Goal: Task Accomplishment & Management: Use online tool/utility

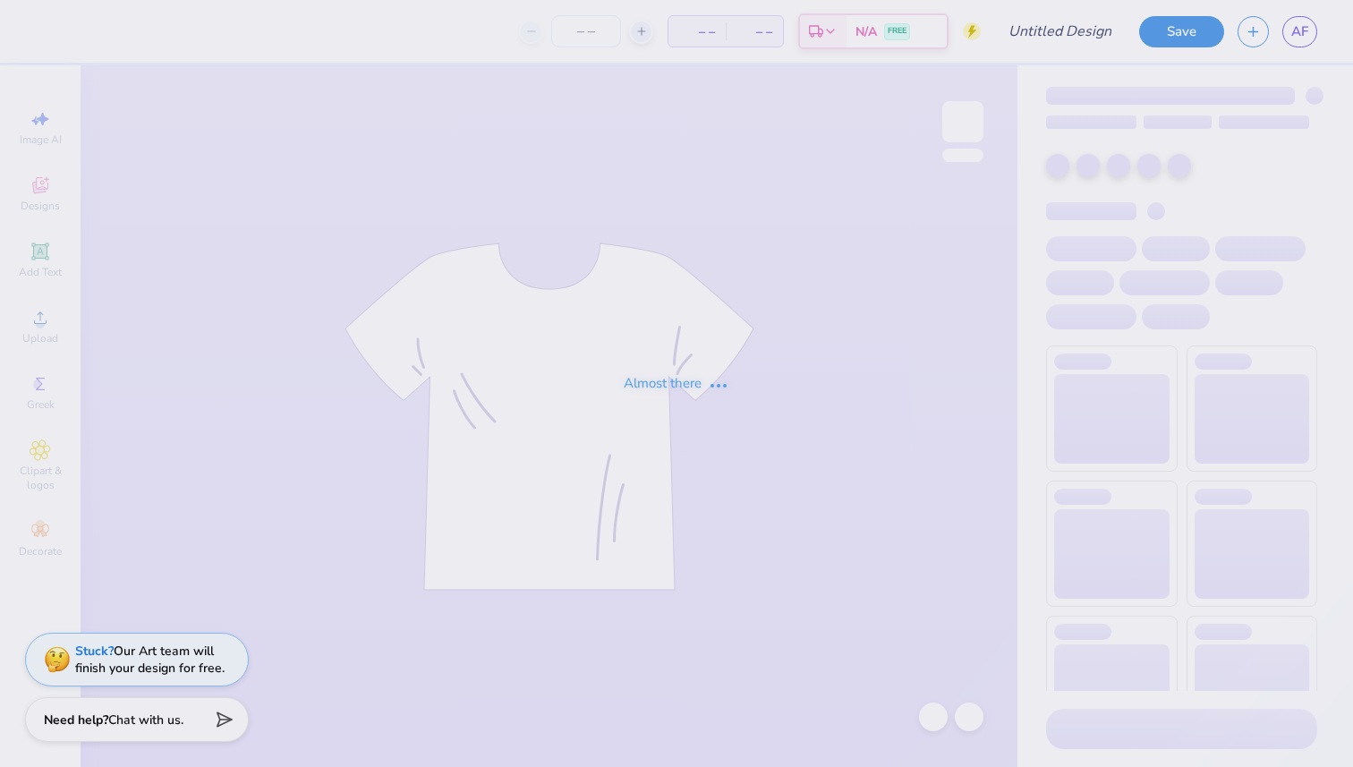
type input "Hoodie"
type input "12"
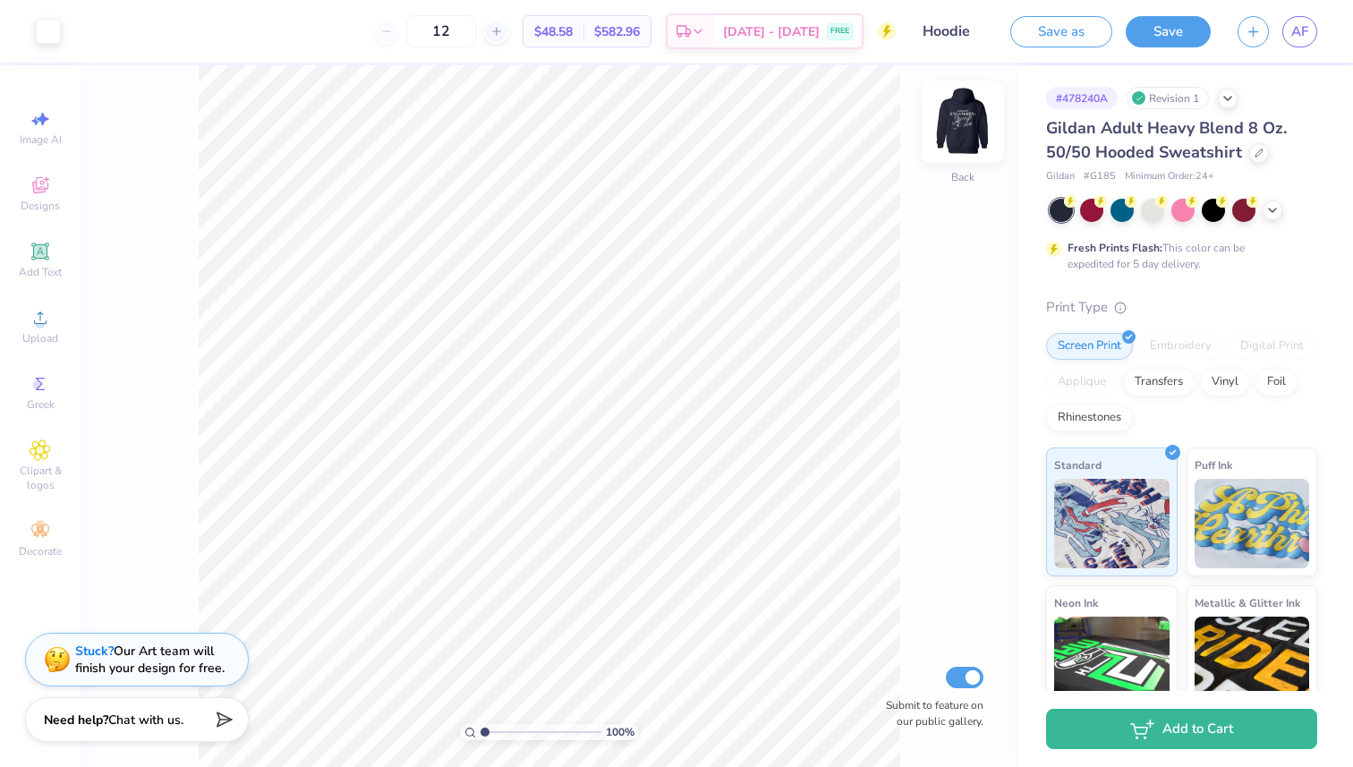
click at [964, 126] on img at bounding box center [963, 122] width 72 height 72
click at [1177, 98] on div "Revision 1" at bounding box center [1168, 98] width 82 height 22
click at [1230, 96] on icon at bounding box center [1228, 96] width 14 height 14
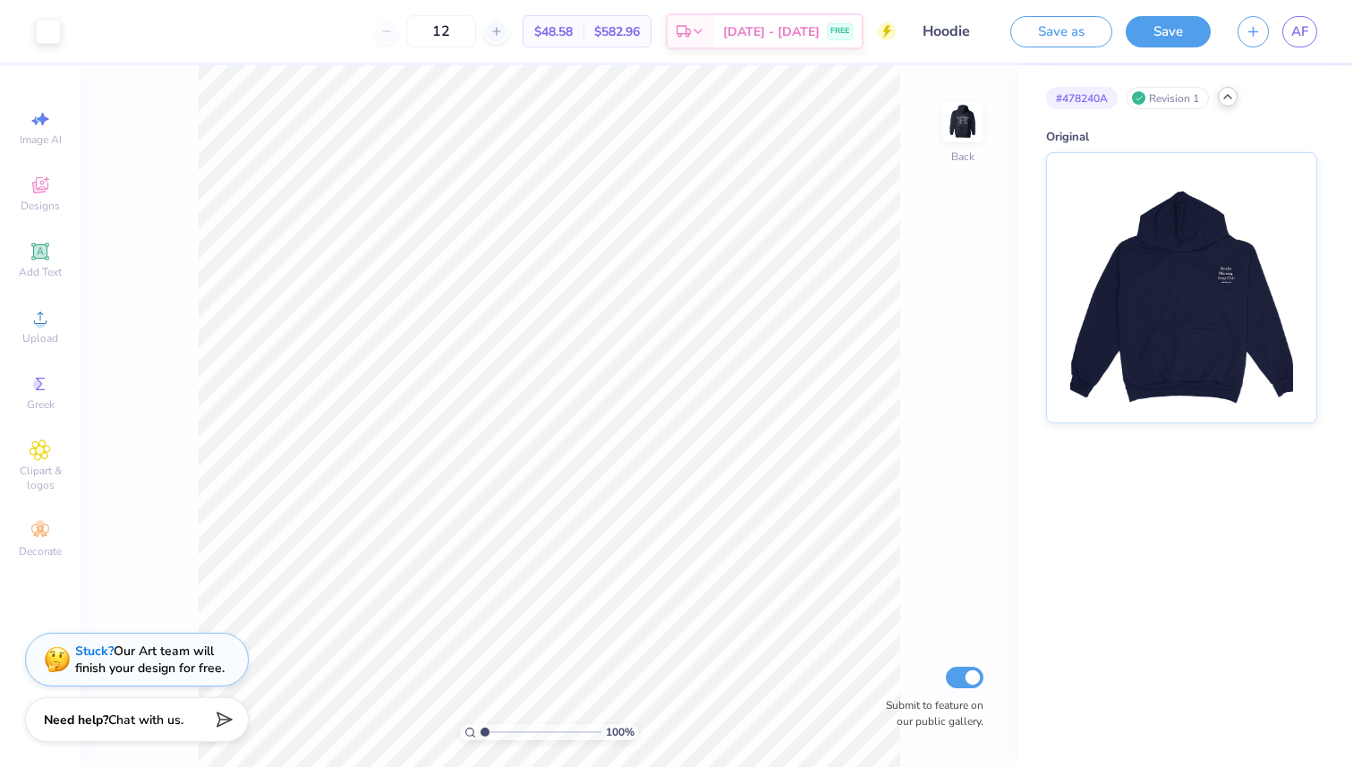
click at [1230, 96] on icon at bounding box center [1228, 96] width 14 height 14
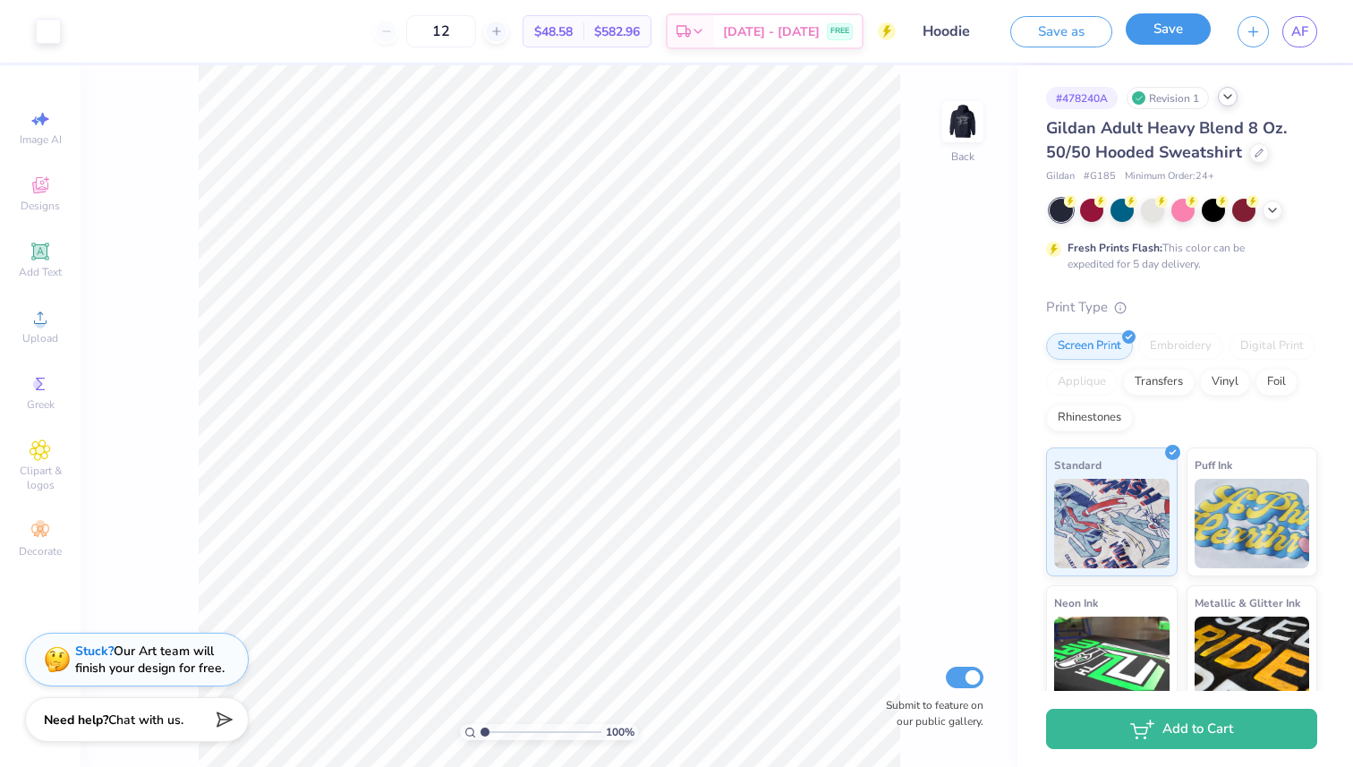
click at [1165, 38] on button "Save" at bounding box center [1168, 28] width 85 height 31
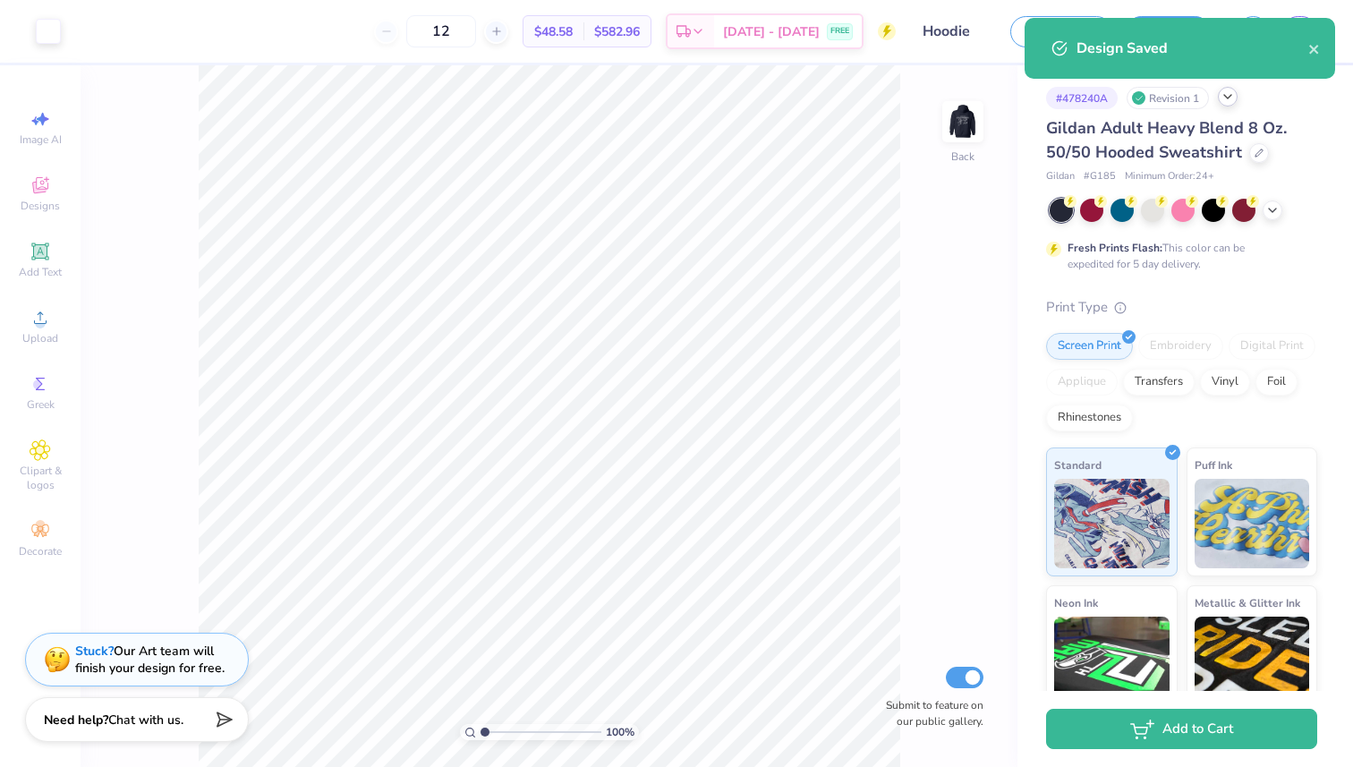
click at [1321, 51] on div "Design Saved" at bounding box center [1180, 48] width 311 height 61
click at [1315, 50] on icon "close" at bounding box center [1313, 49] width 9 height 9
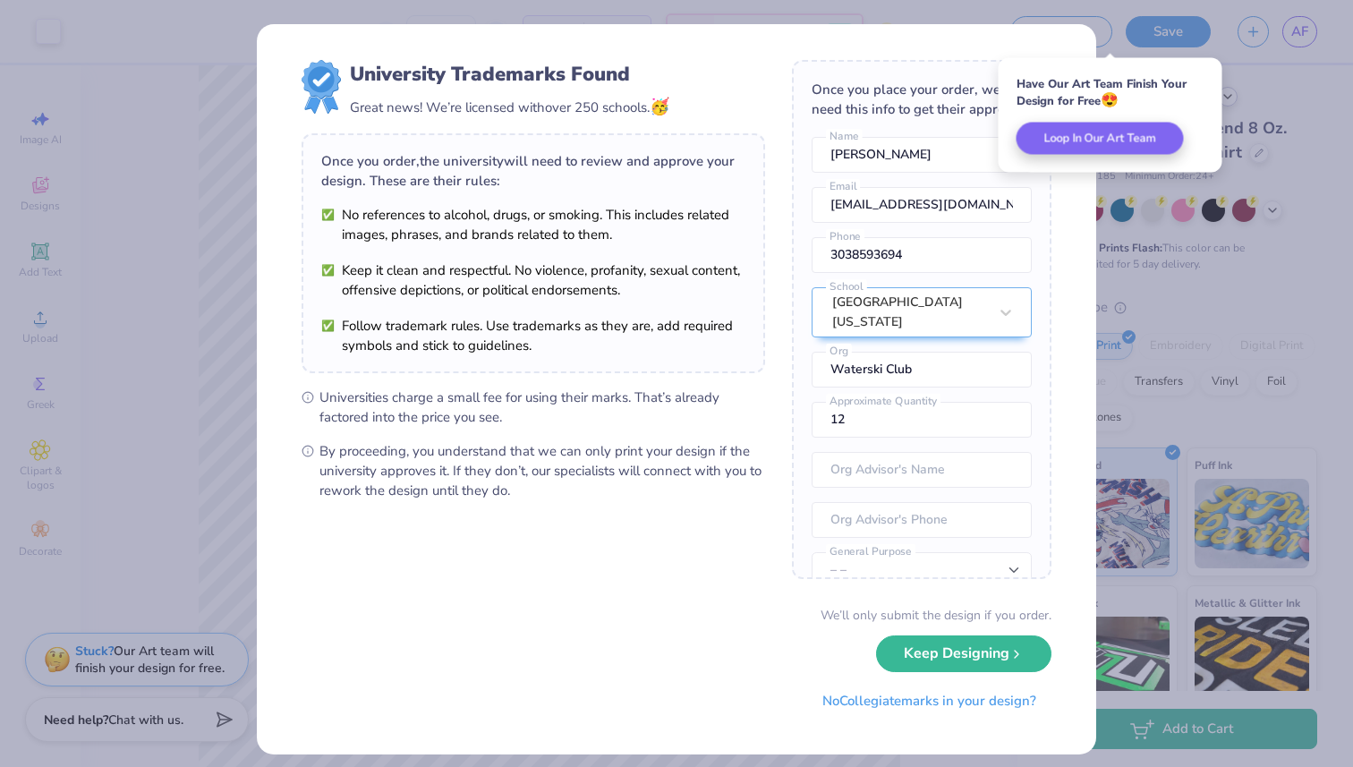
click at [4, 95] on div "University Trademarks Found Great news! We’re licensed with over 250 schools. 🥳…" at bounding box center [676, 383] width 1353 height 767
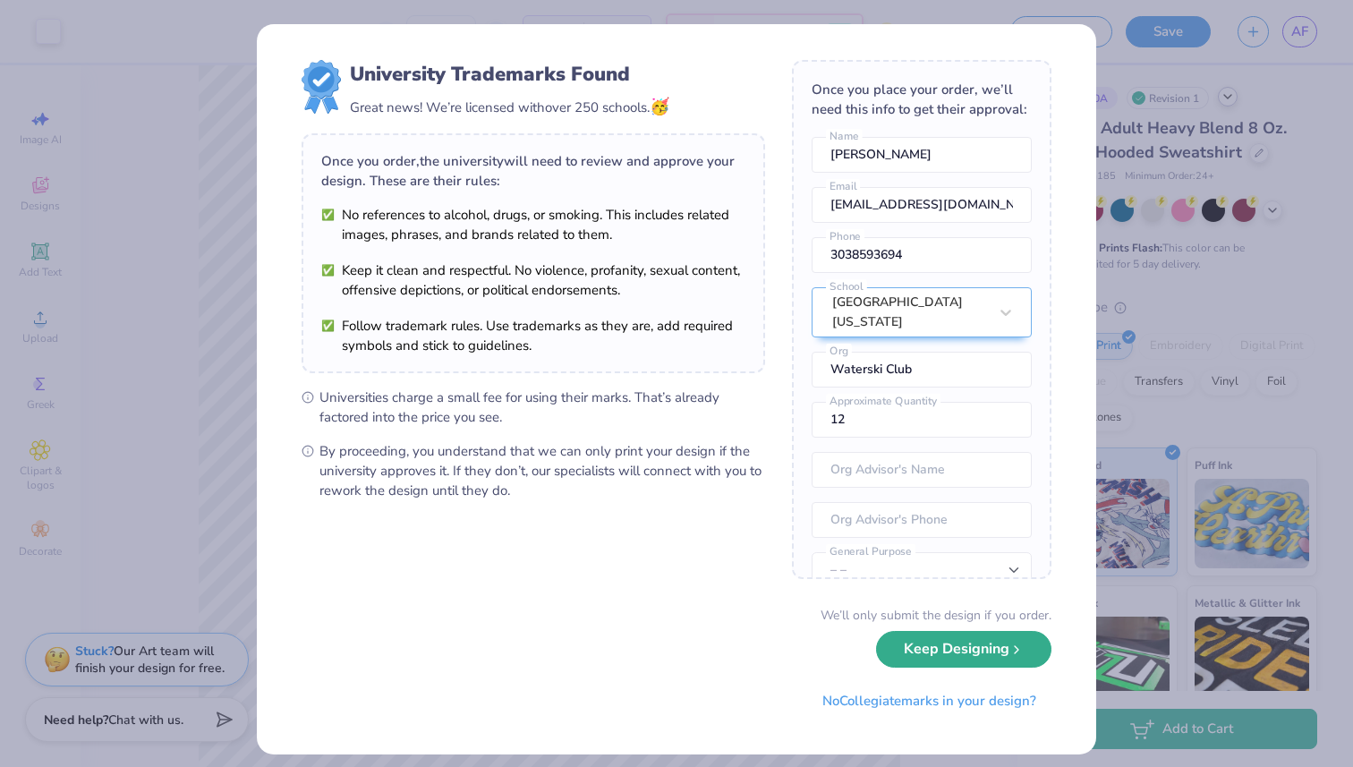
click at [1003, 659] on button "Keep Designing" at bounding box center [963, 649] width 175 height 37
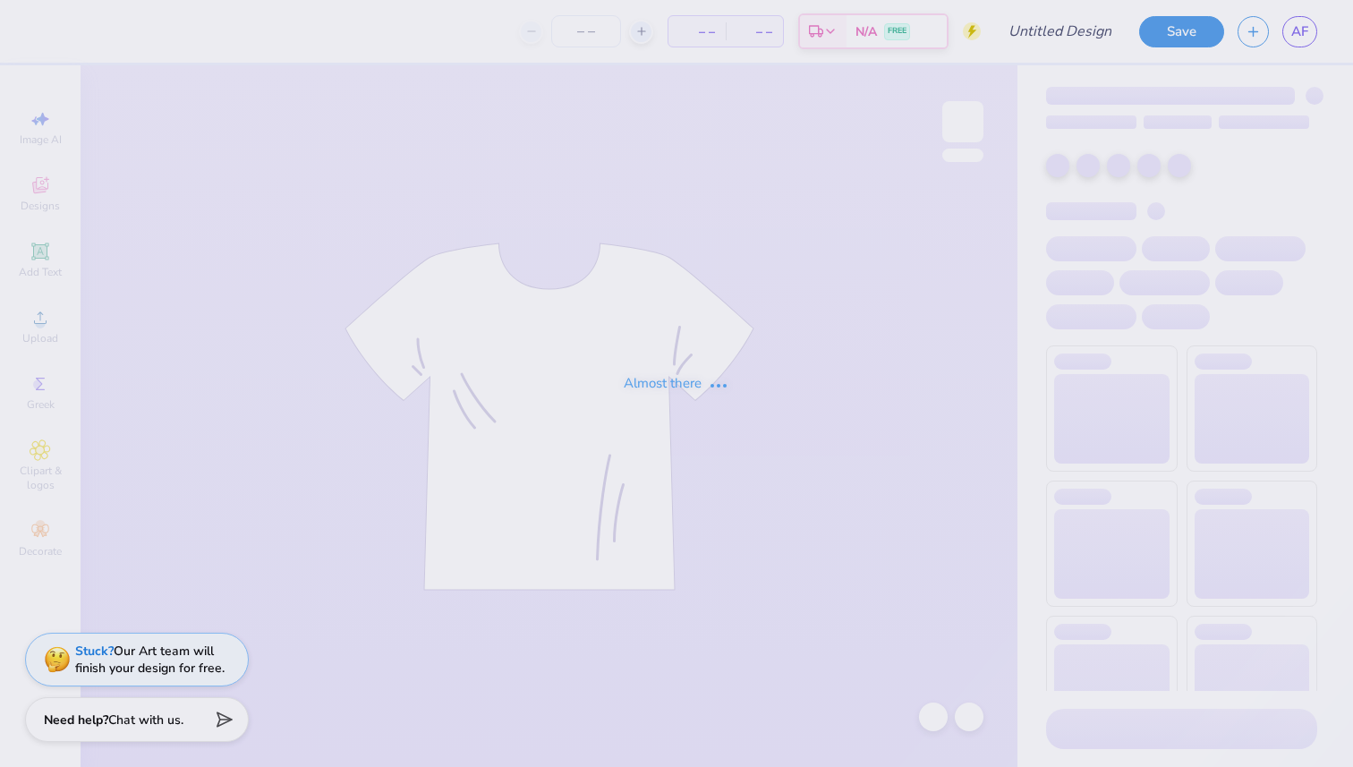
type input "Hoodie"
type input "12"
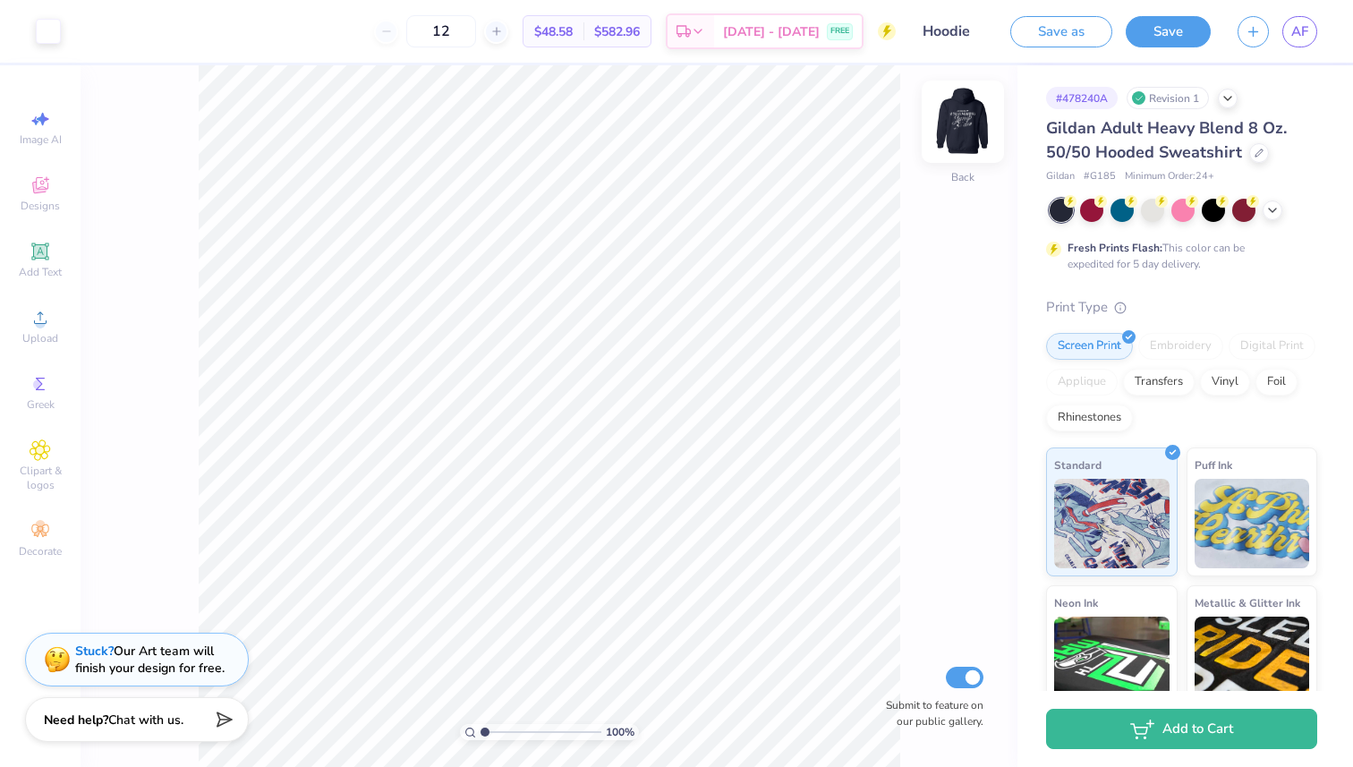
click at [960, 125] on img at bounding box center [963, 122] width 72 height 72
click at [48, 23] on div at bounding box center [48, 29] width 25 height 25
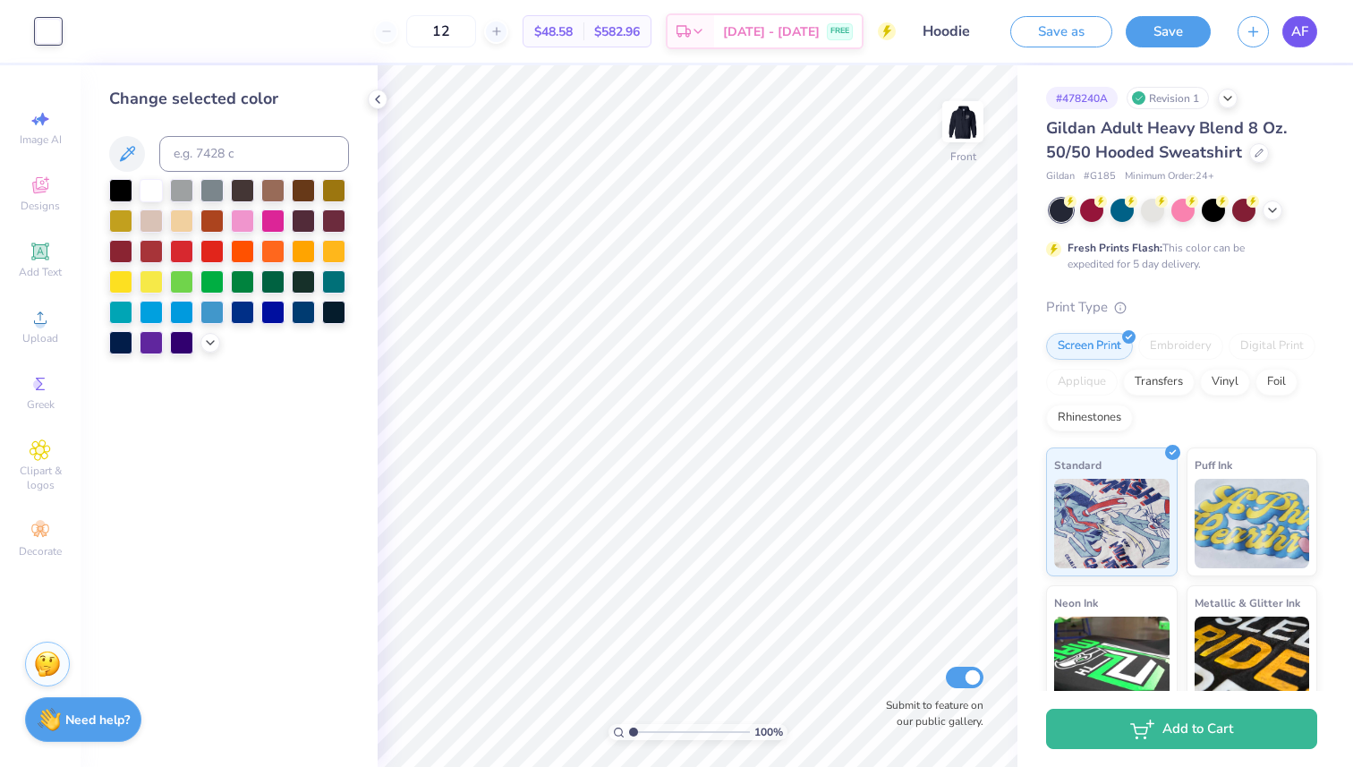
click at [1300, 32] on span "AF" at bounding box center [1299, 31] width 17 height 21
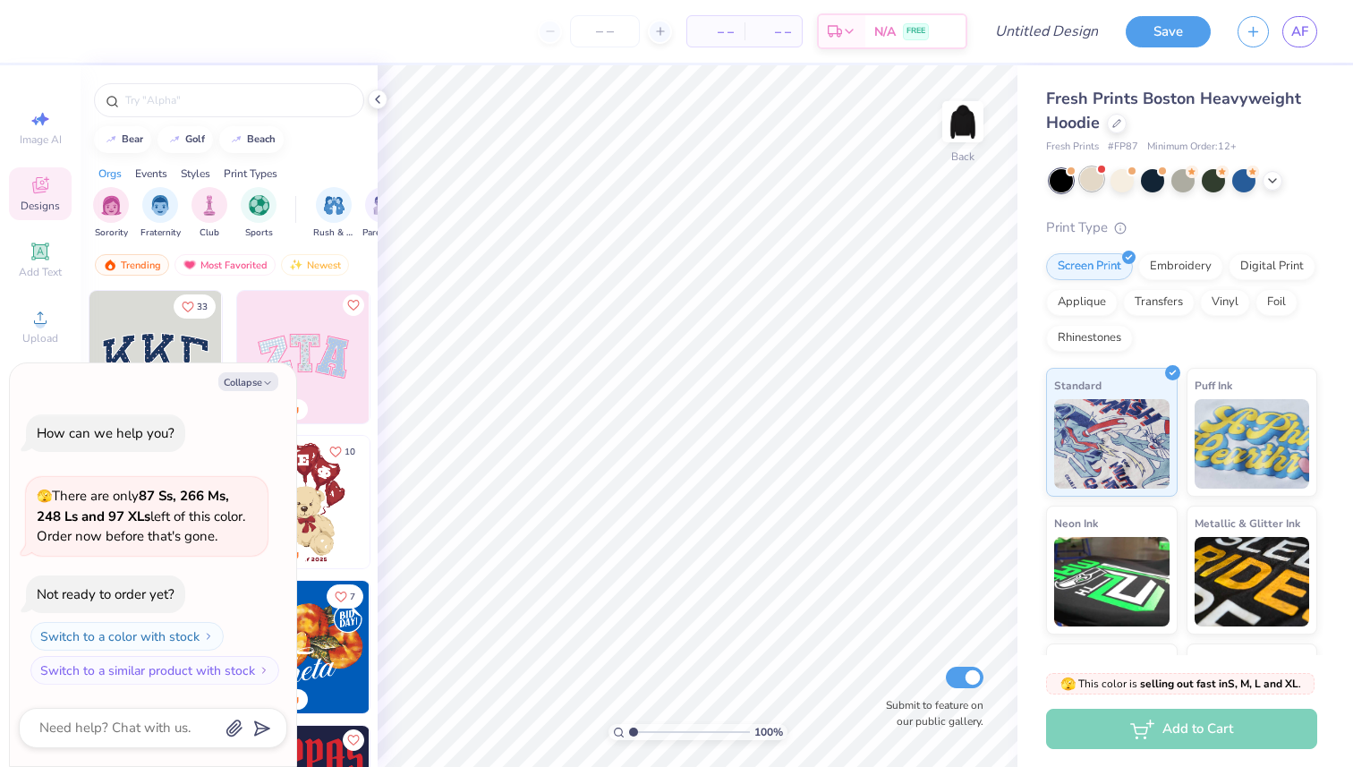
click at [1099, 182] on div at bounding box center [1091, 178] width 23 height 23
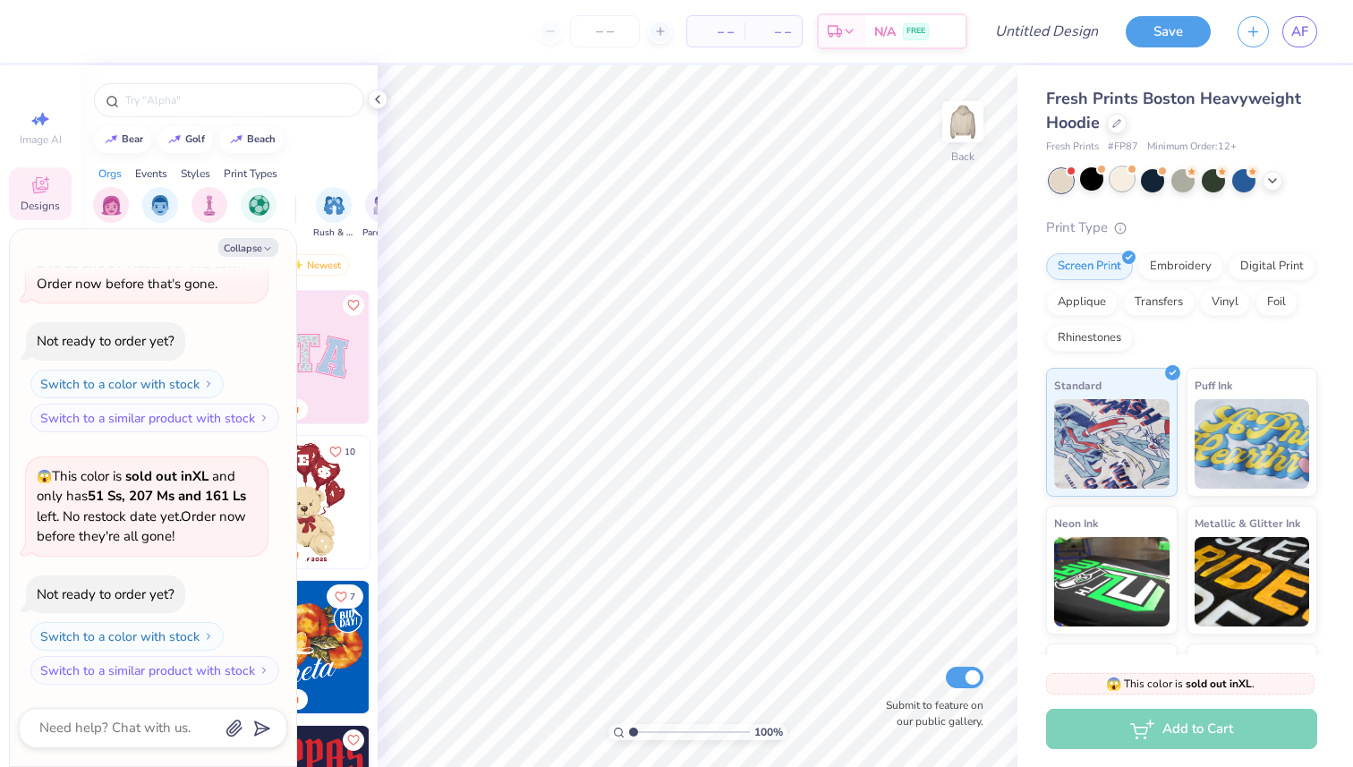
click at [1120, 183] on div at bounding box center [1122, 178] width 23 height 23
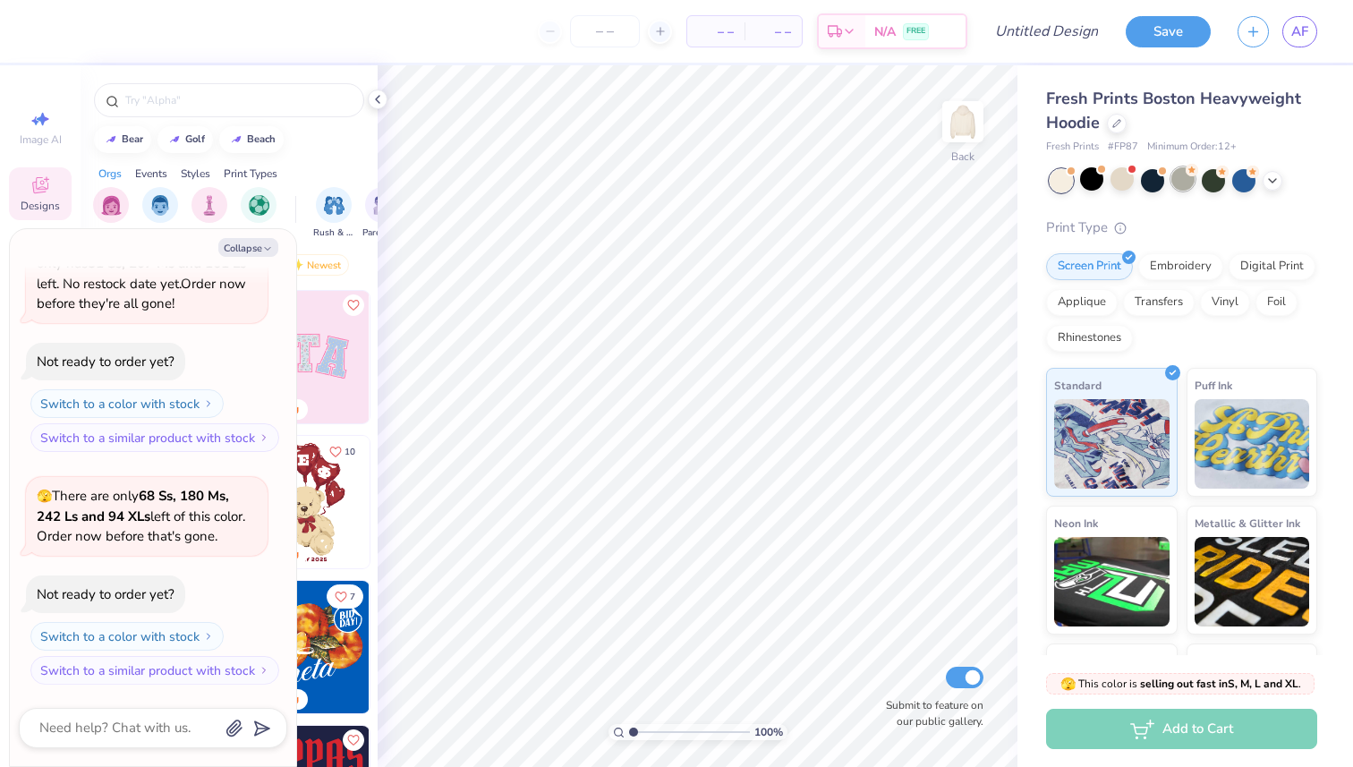
click at [1171, 185] on div at bounding box center [1182, 178] width 23 height 23
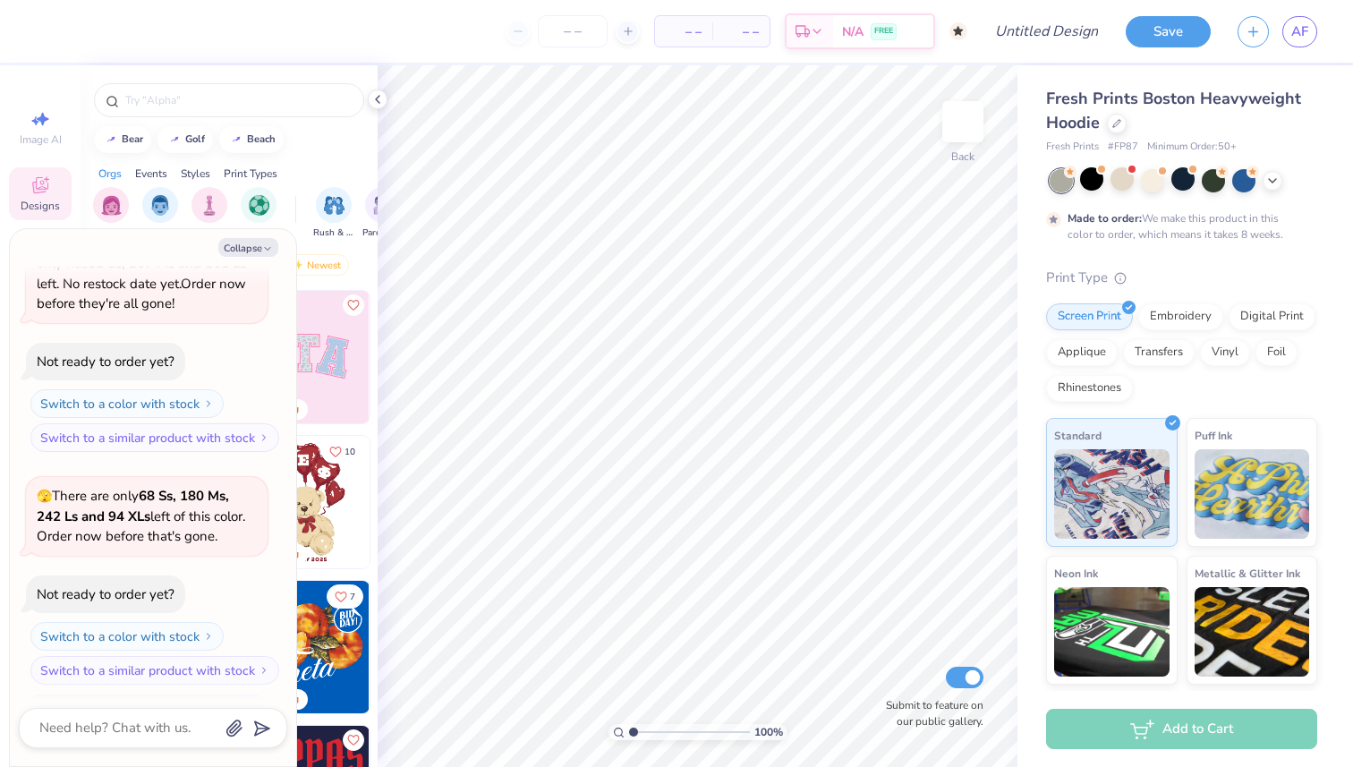
scroll to position [500, 0]
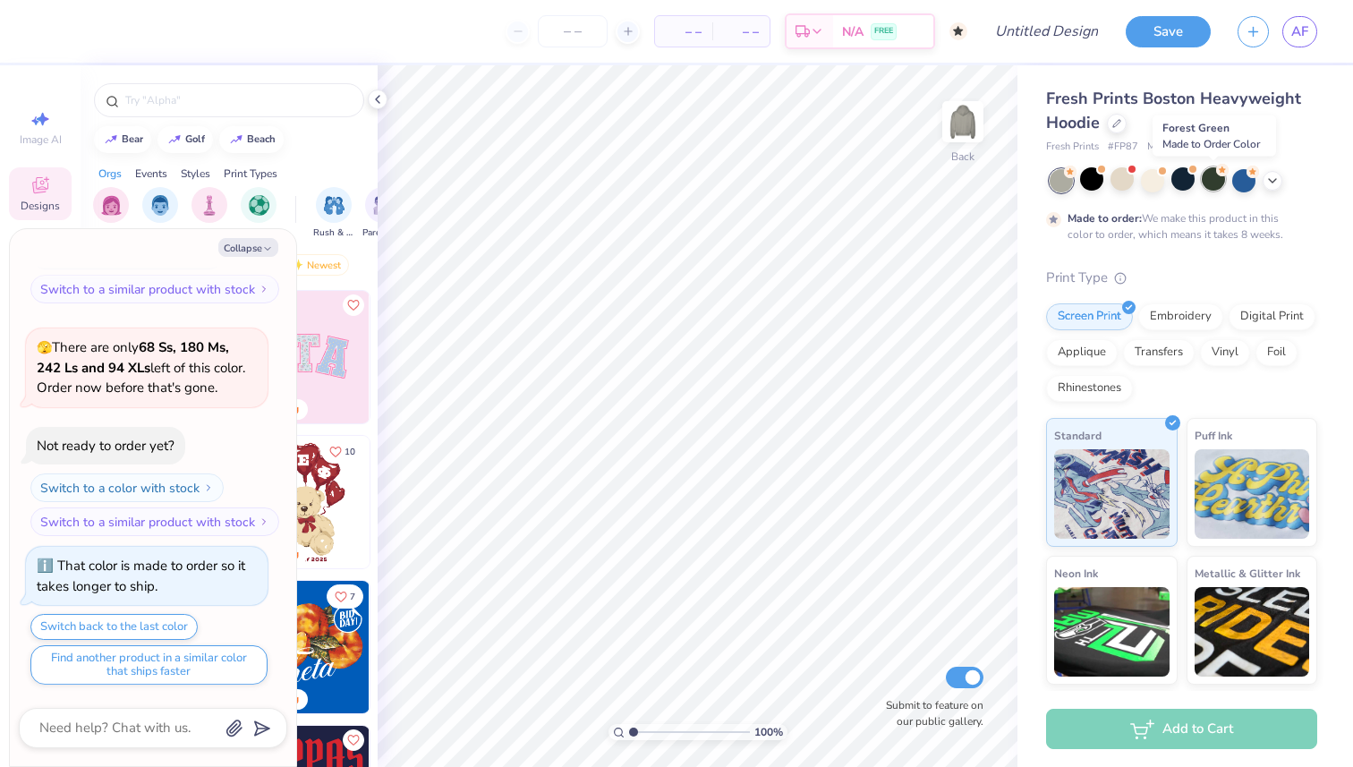
click at [1206, 182] on div at bounding box center [1213, 178] width 23 height 23
click at [1234, 179] on div at bounding box center [1243, 178] width 23 height 23
click at [1275, 180] on icon at bounding box center [1272, 179] width 14 height 14
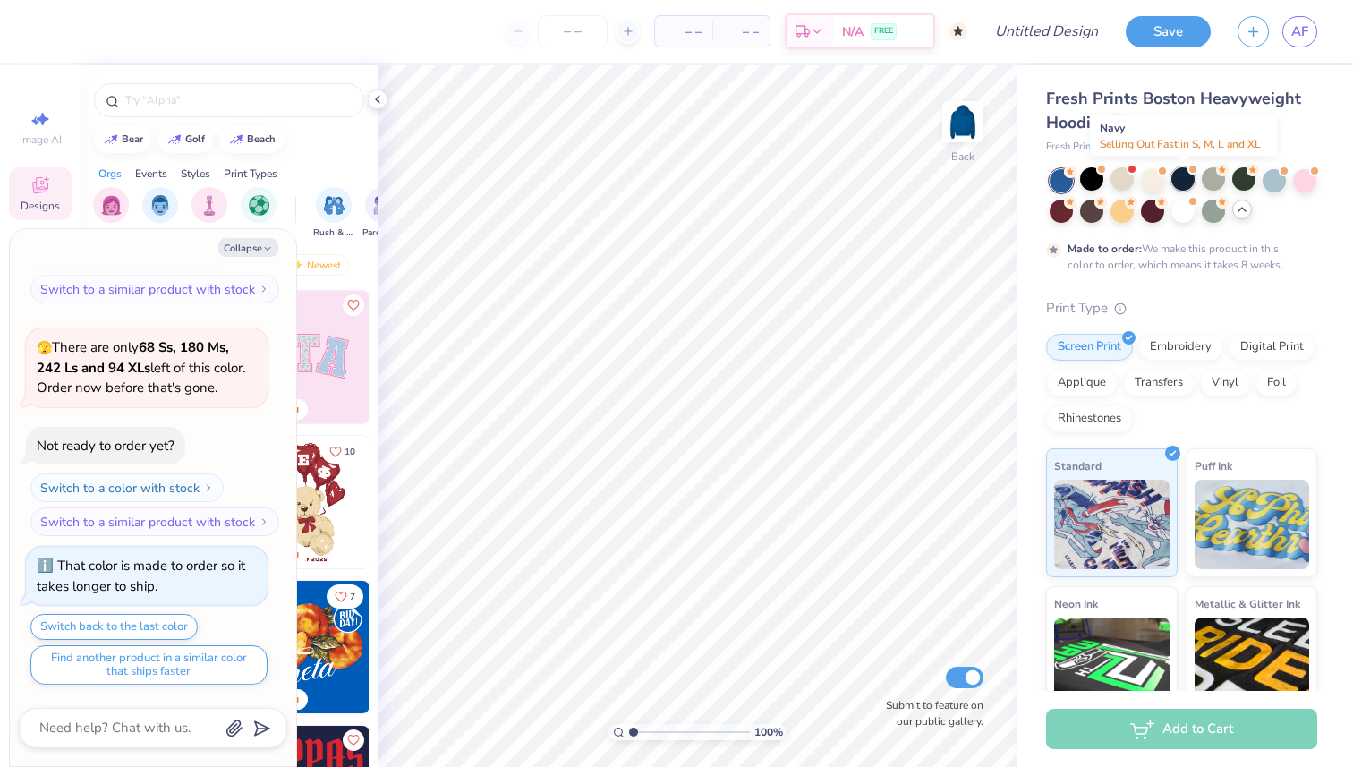
click at [1180, 183] on div at bounding box center [1182, 178] width 23 height 23
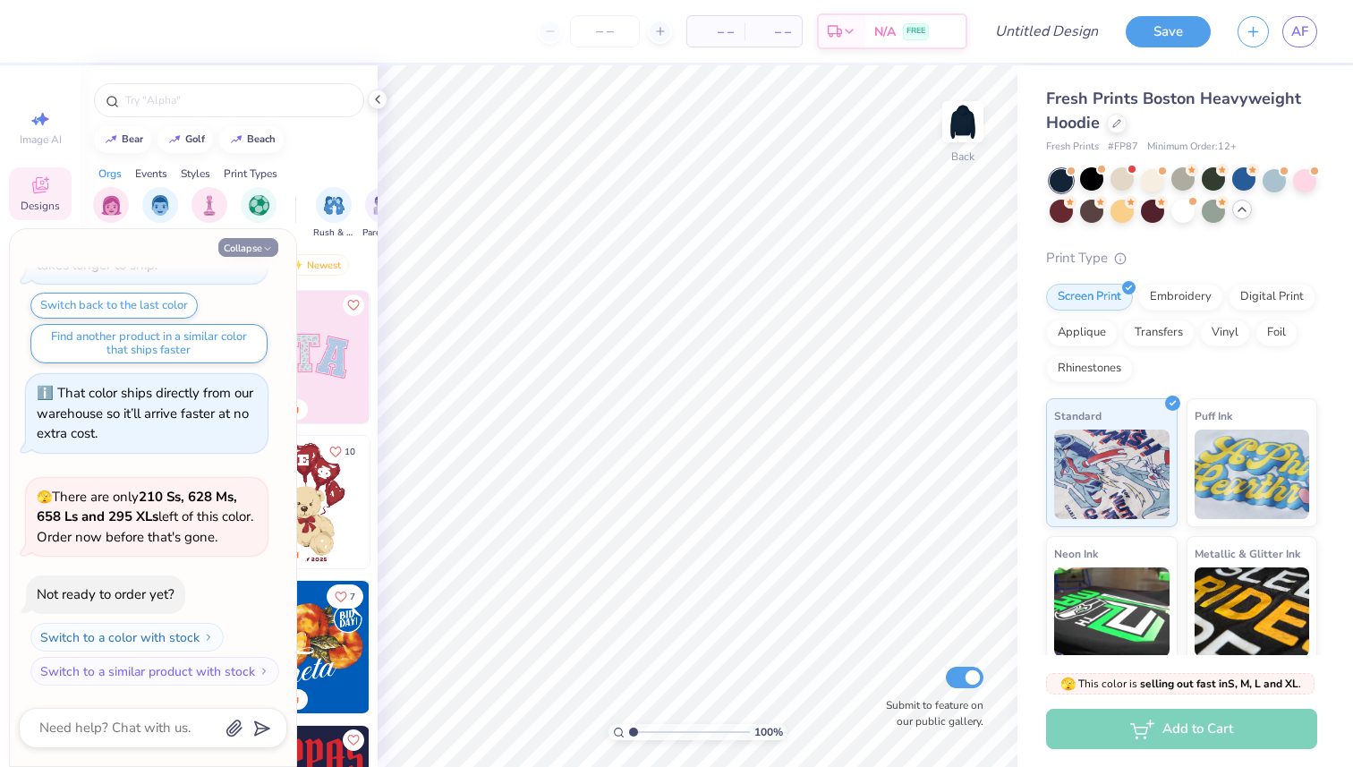
click at [261, 245] on button "Collapse" at bounding box center [248, 247] width 60 height 19
type textarea "x"
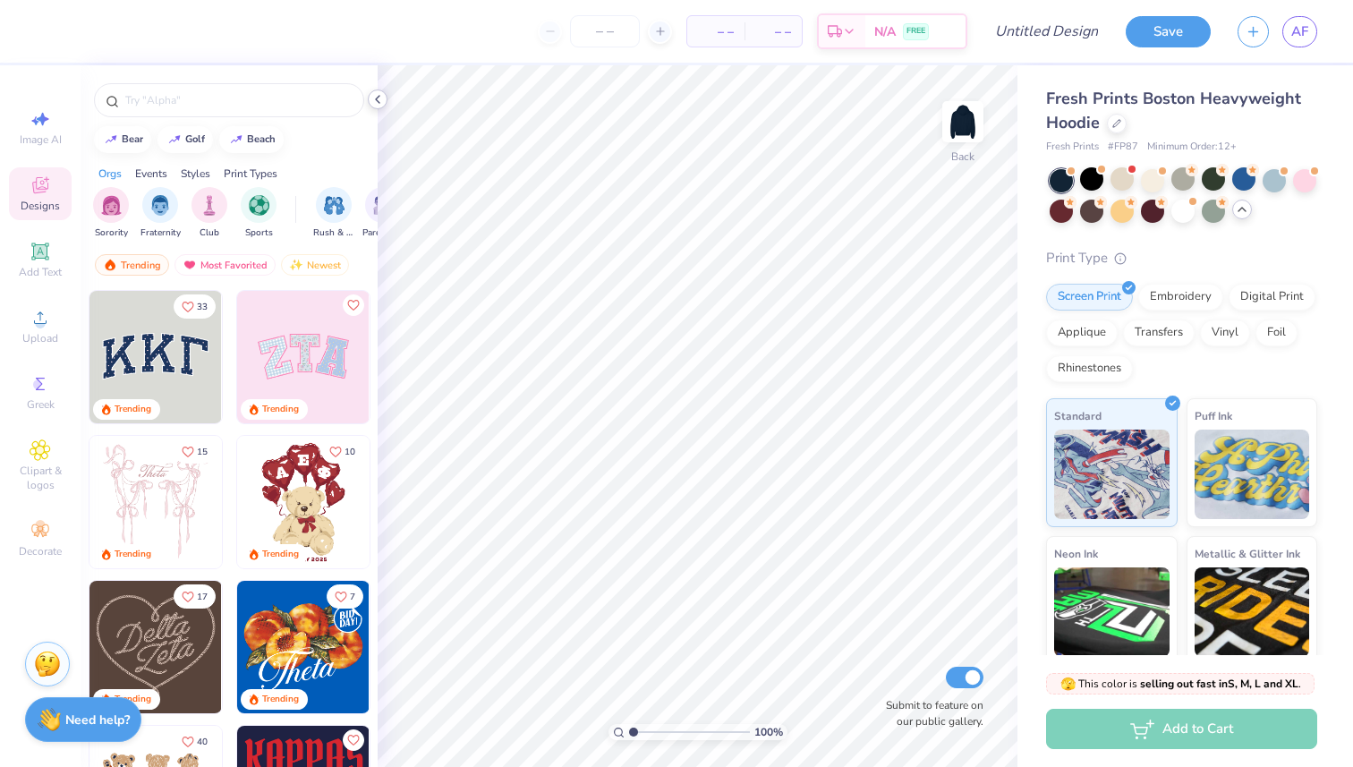
click at [381, 105] on icon at bounding box center [378, 99] width 14 height 14
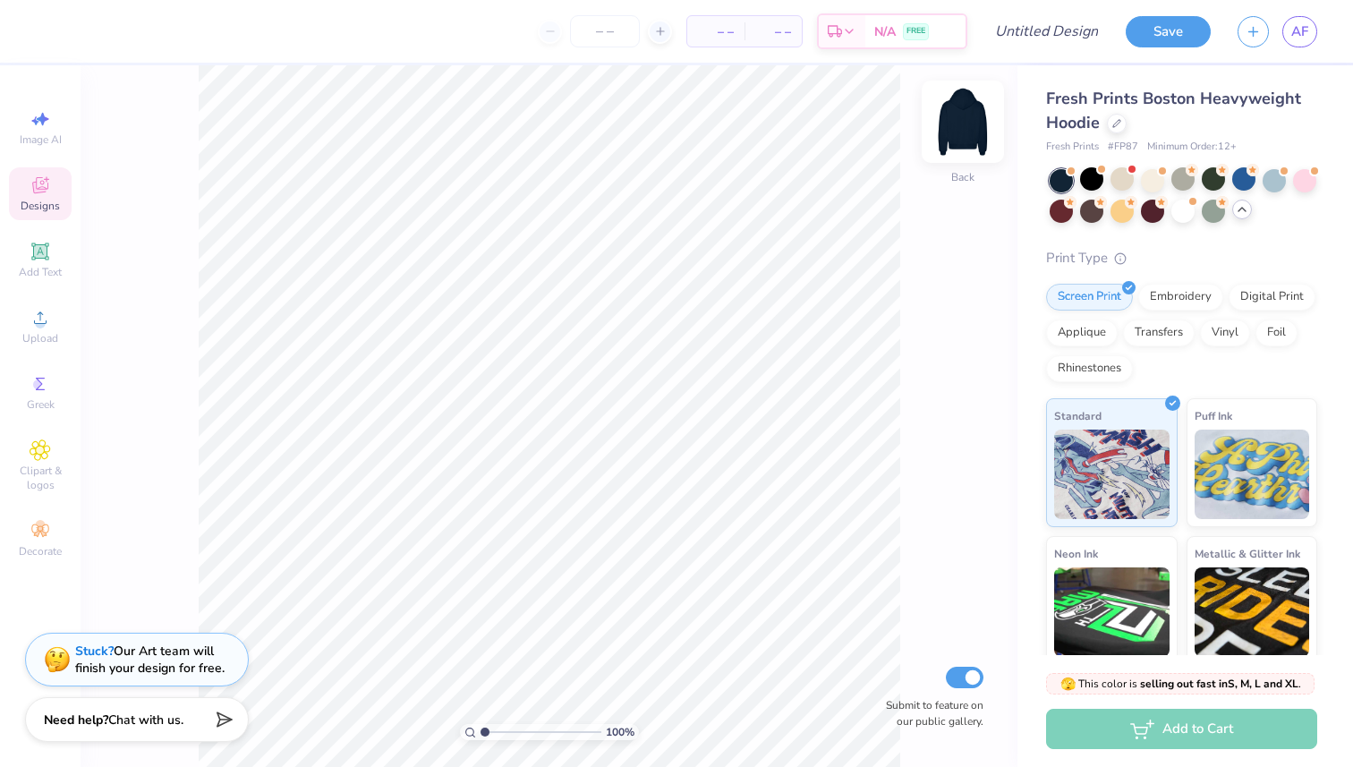
click at [967, 117] on img at bounding box center [963, 122] width 72 height 72
click at [30, 242] on icon at bounding box center [40, 251] width 21 height 21
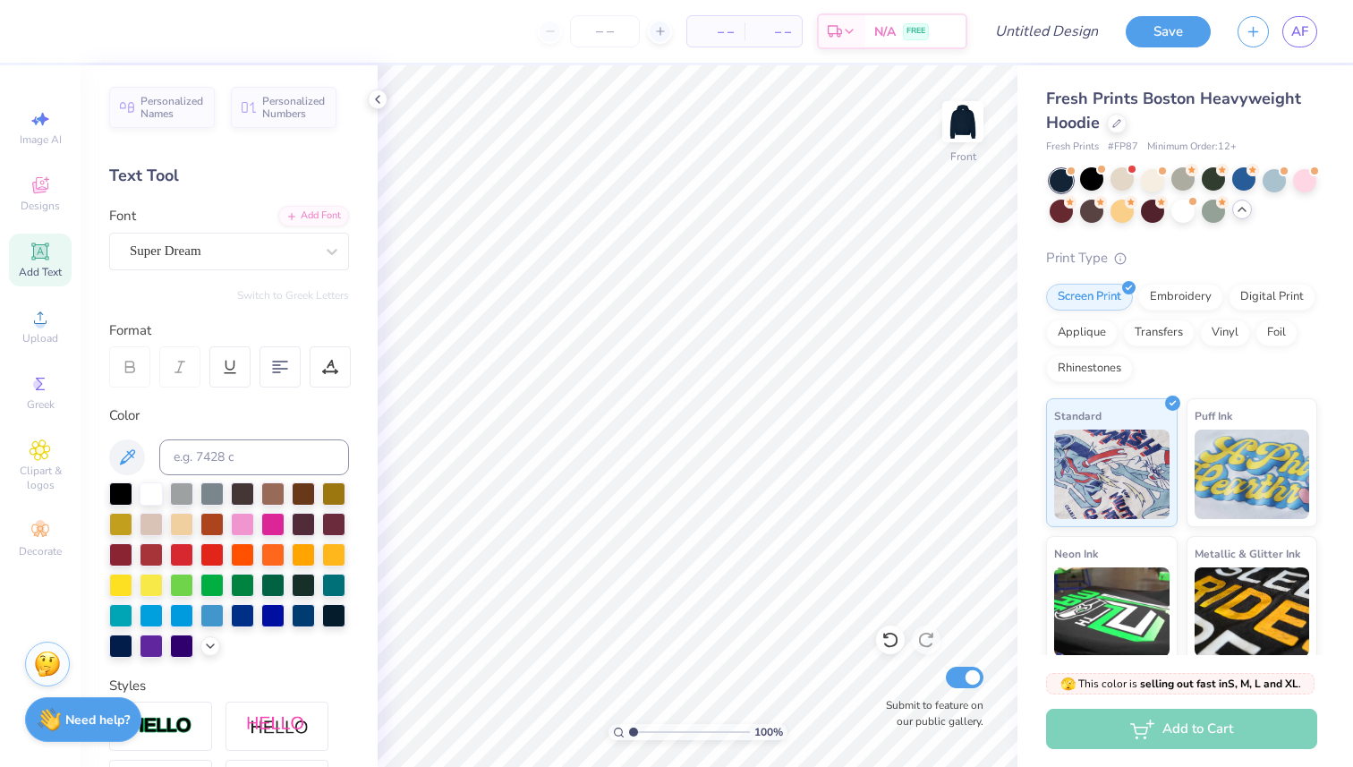
click at [18, 358] on div "Image AI Designs Add Text Upload Greek Clipart & logos Decorate" at bounding box center [40, 333] width 63 height 464
click at [33, 331] on span "Upload" at bounding box center [40, 338] width 36 height 14
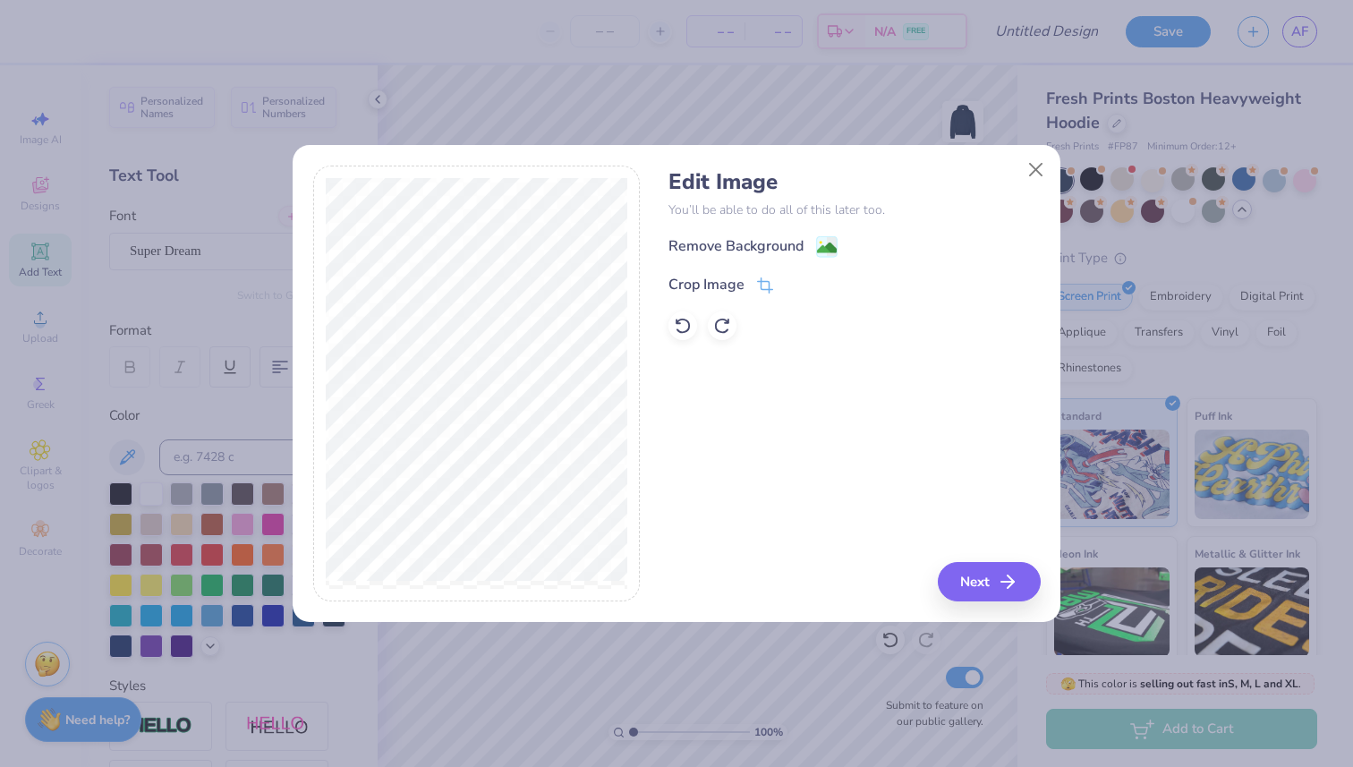
click at [814, 259] on div "Remove Background Crop Image" at bounding box center [854, 287] width 371 height 105
click at [771, 242] on div "Remove Background" at bounding box center [736, 247] width 135 height 21
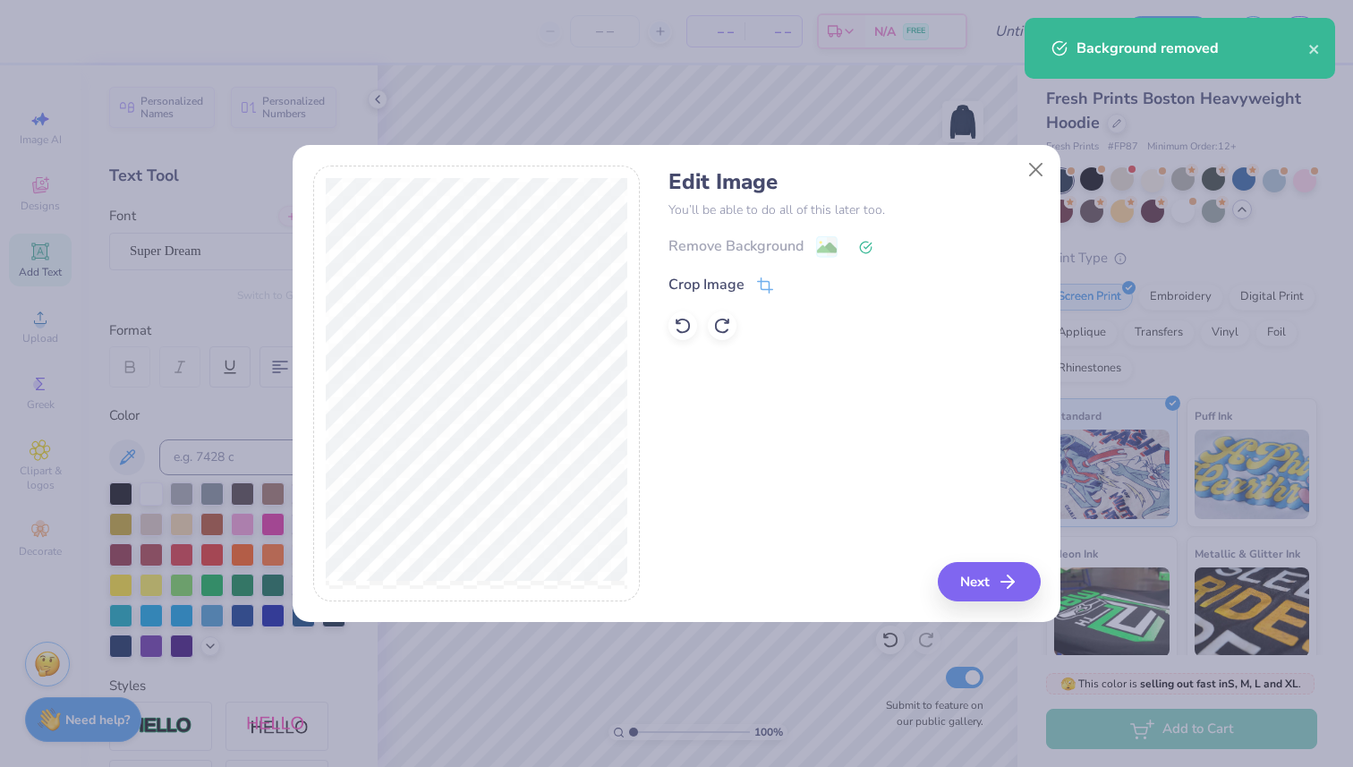
click at [993, 614] on div "Edit Image You’ll be able to do all of this later too. Remove Background Crop I…" at bounding box center [677, 394] width 768 height 456
click at [985, 582] on button "Next" at bounding box center [992, 581] width 103 height 39
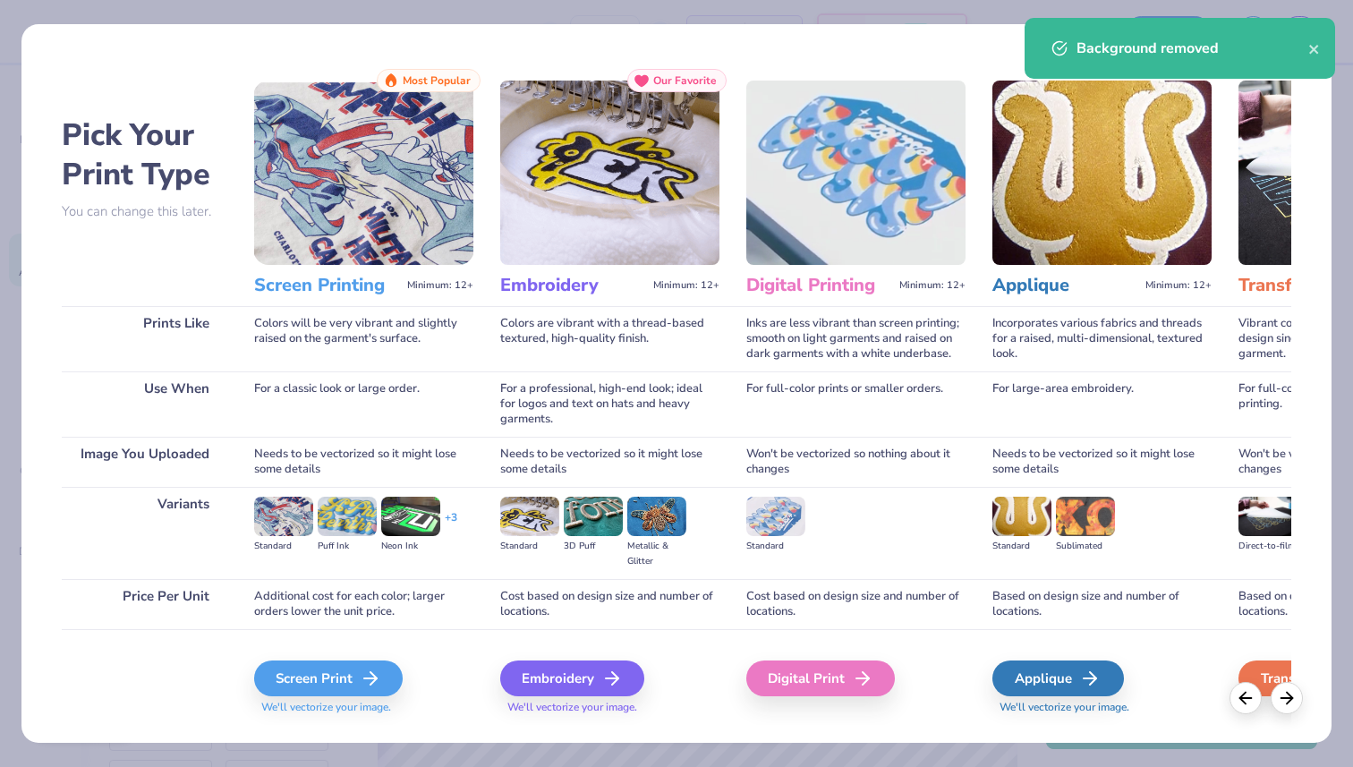
click at [1327, 53] on div "Background removed" at bounding box center [1180, 48] width 311 height 61
click at [1321, 53] on div "Background removed" at bounding box center [1180, 48] width 311 height 61
click at [1312, 49] on icon "close" at bounding box center [1313, 49] width 9 height 9
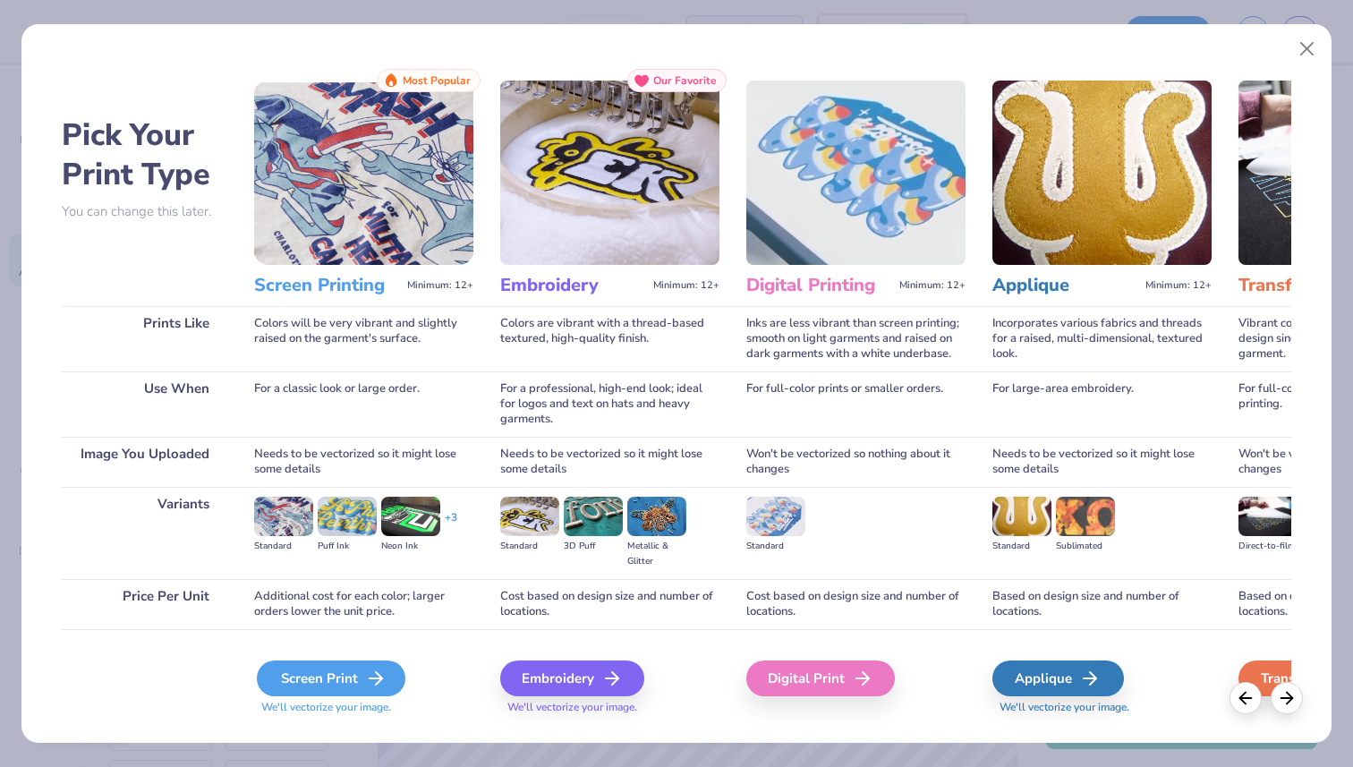
click at [317, 683] on div "Screen Print" at bounding box center [331, 678] width 149 height 36
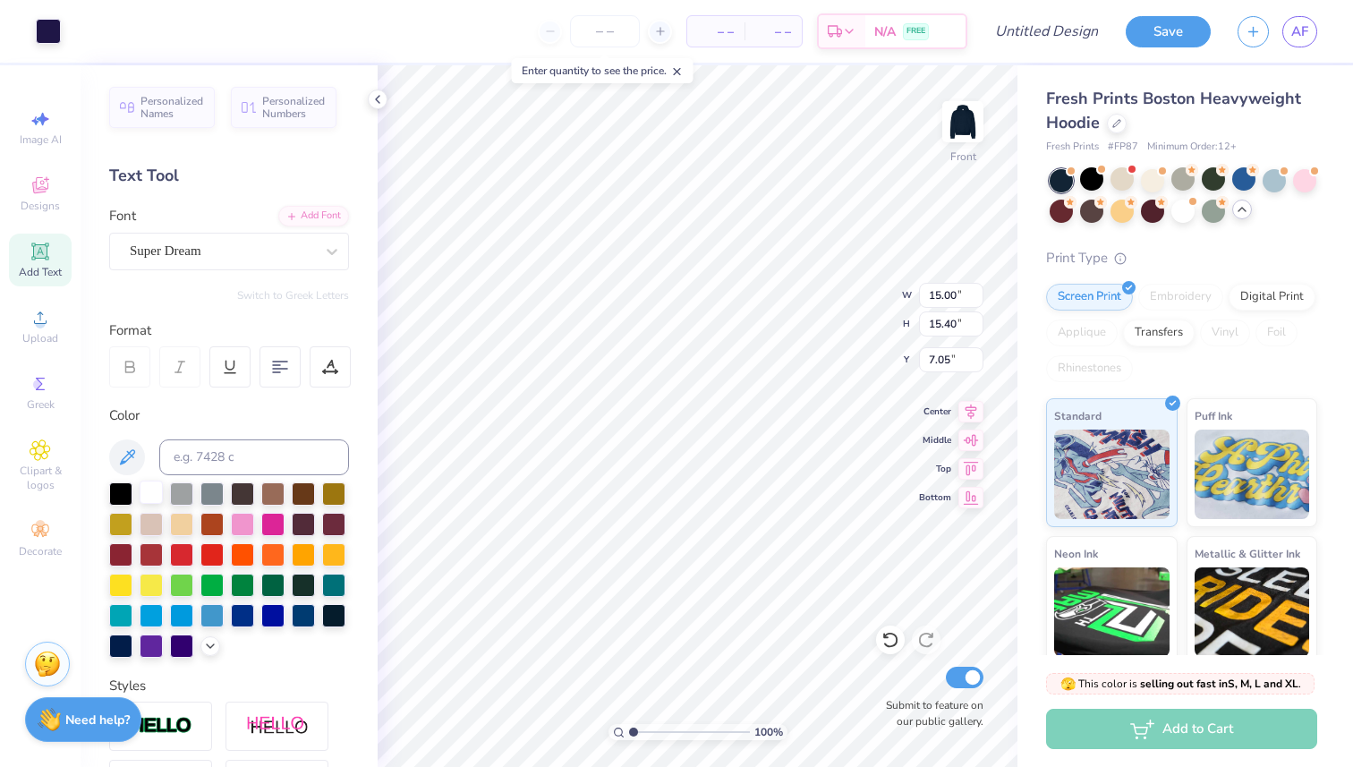
click at [159, 481] on div at bounding box center [151, 492] width 23 height 23
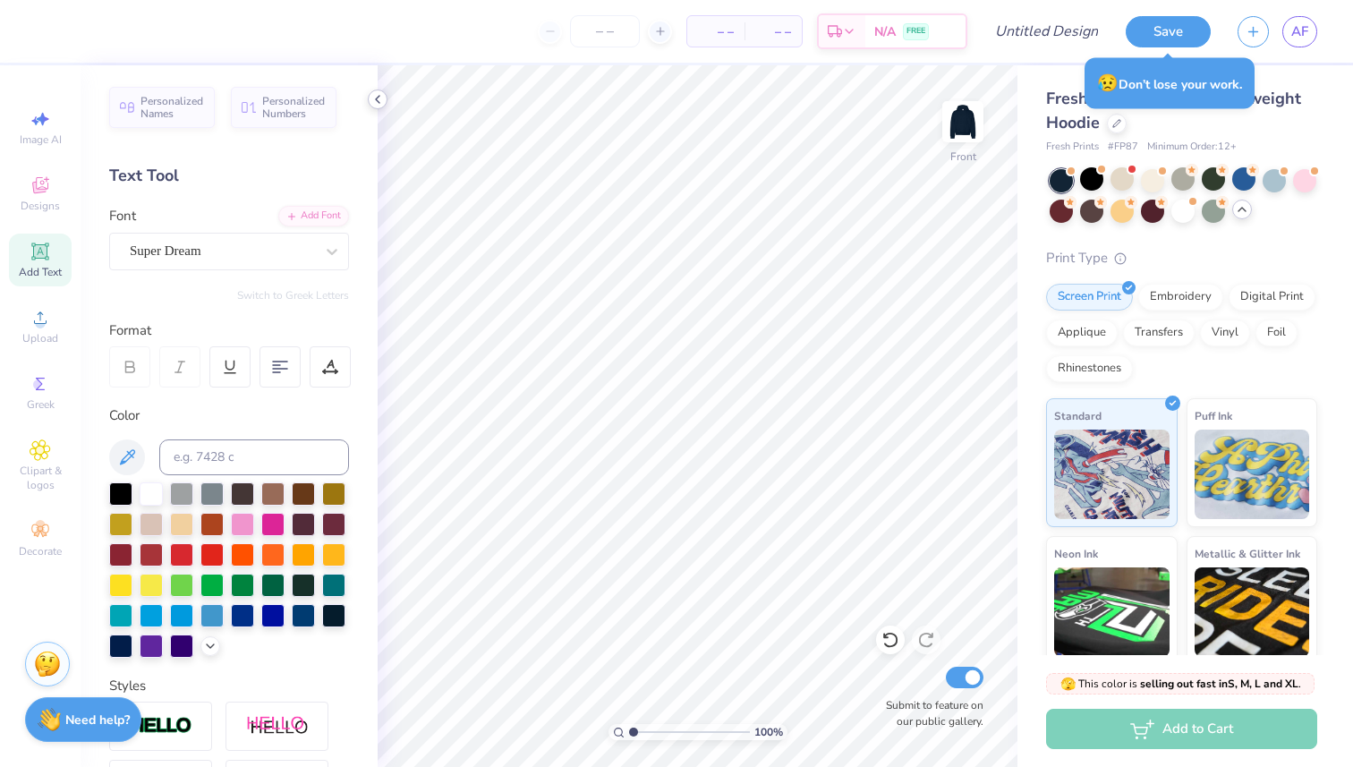
click at [377, 94] on icon at bounding box center [378, 99] width 14 height 14
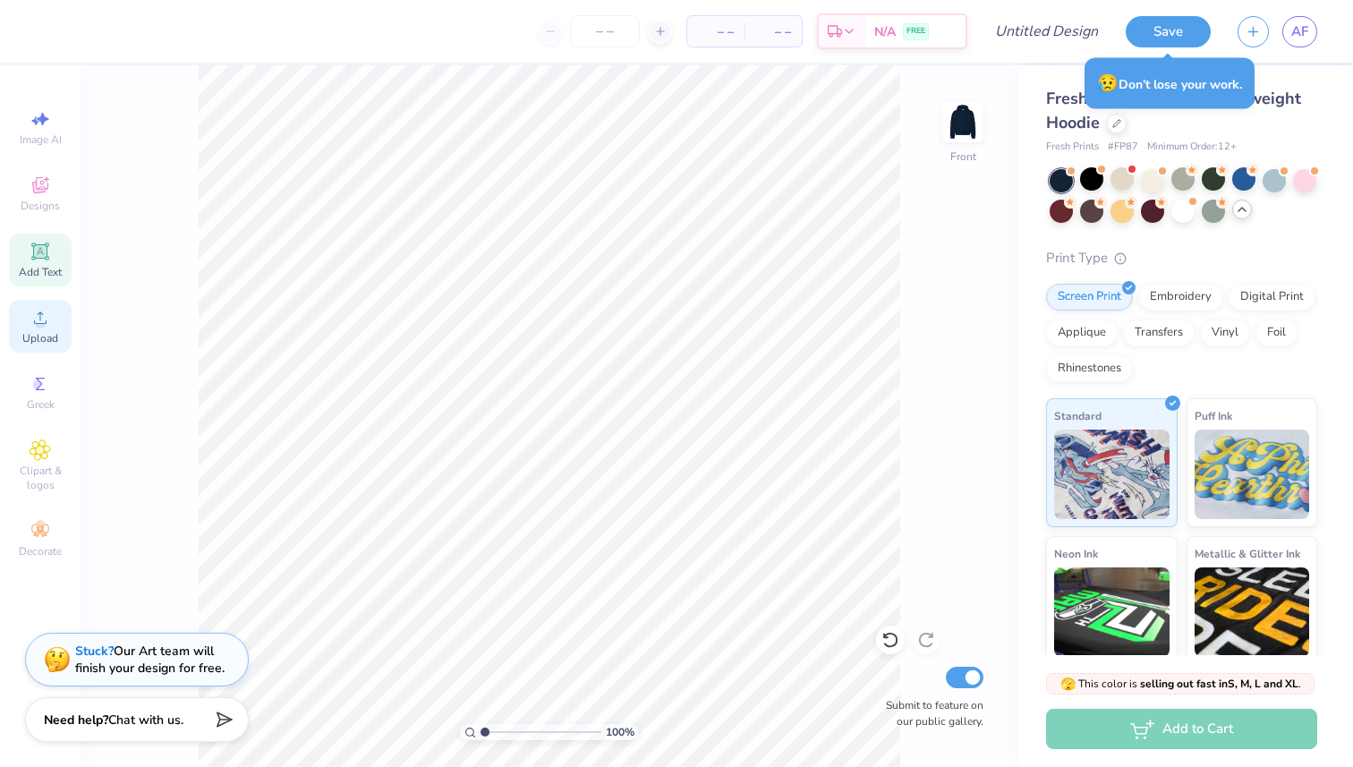
click at [41, 309] on icon at bounding box center [40, 317] width 21 height 21
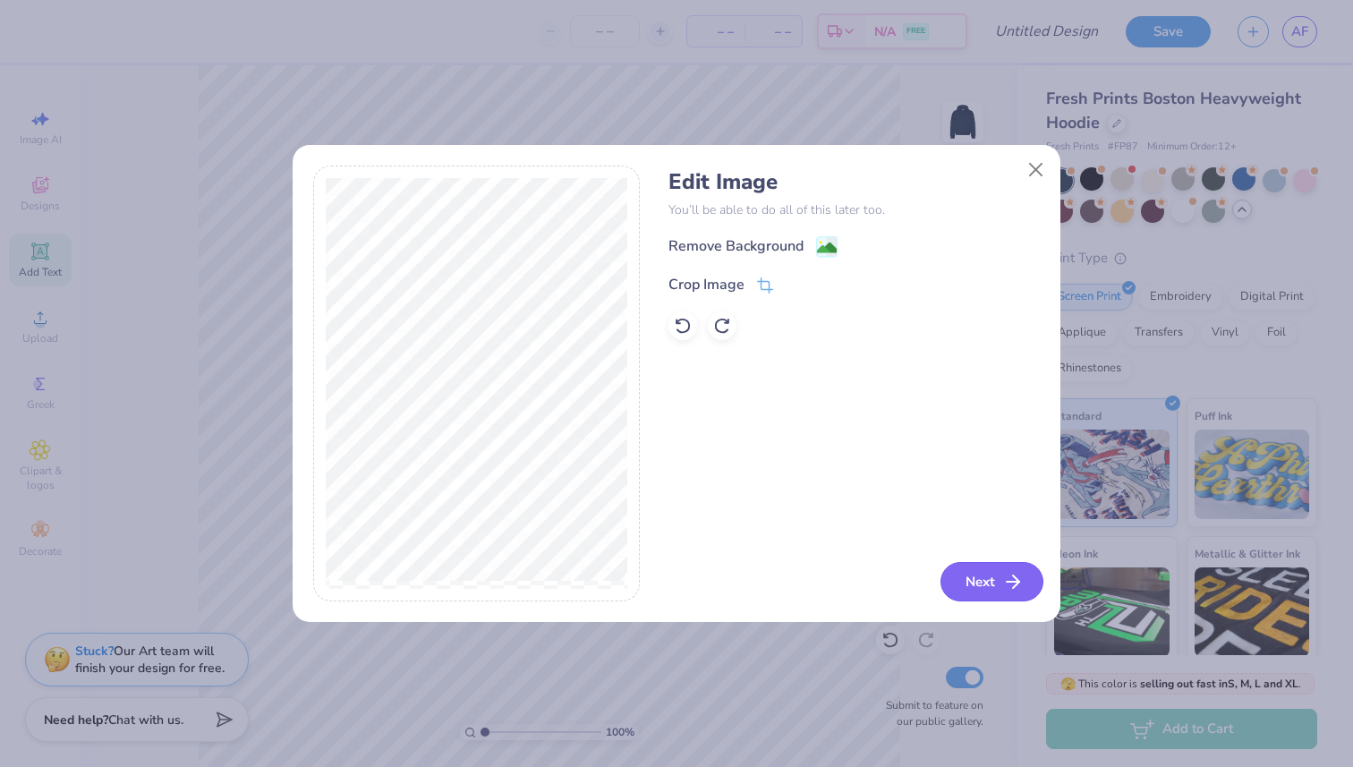
click at [977, 571] on button "Next" at bounding box center [992, 581] width 103 height 39
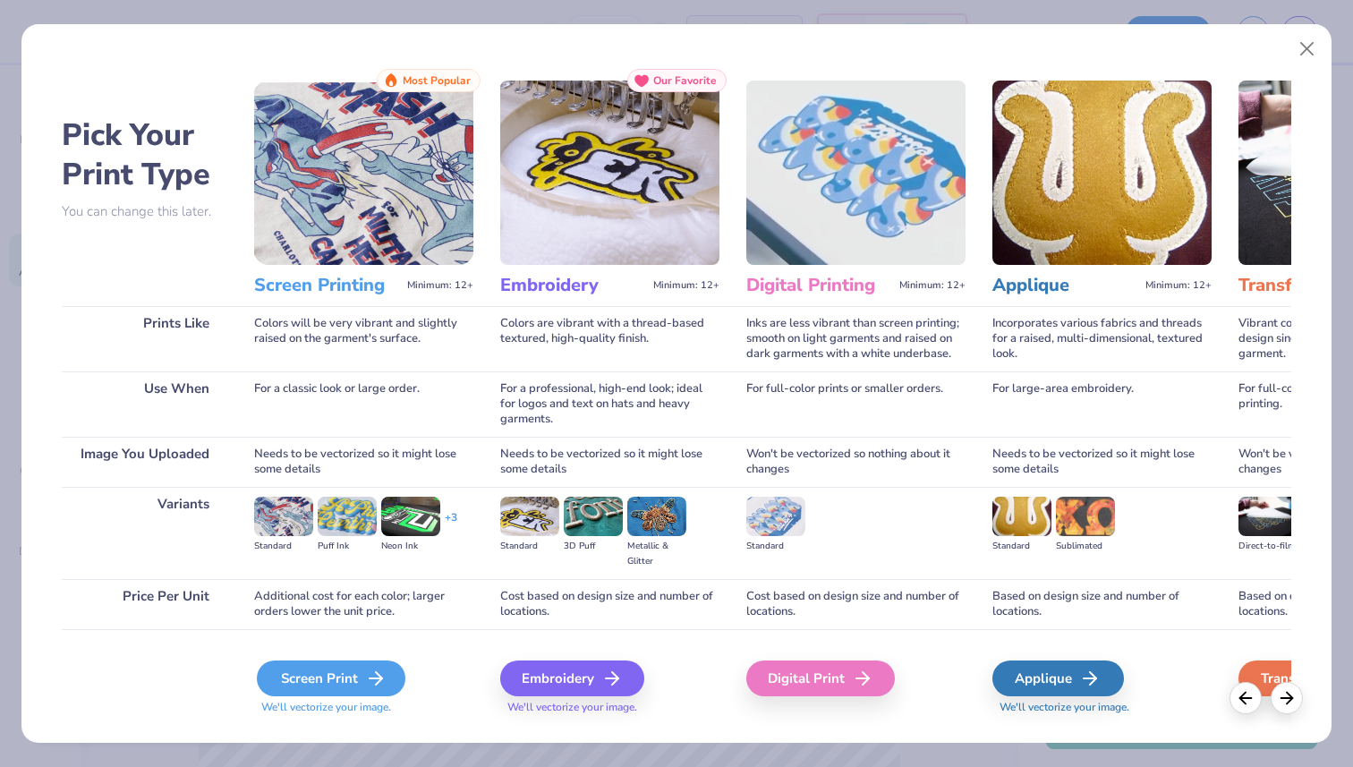
click at [361, 668] on div "Screen Print" at bounding box center [331, 678] width 149 height 36
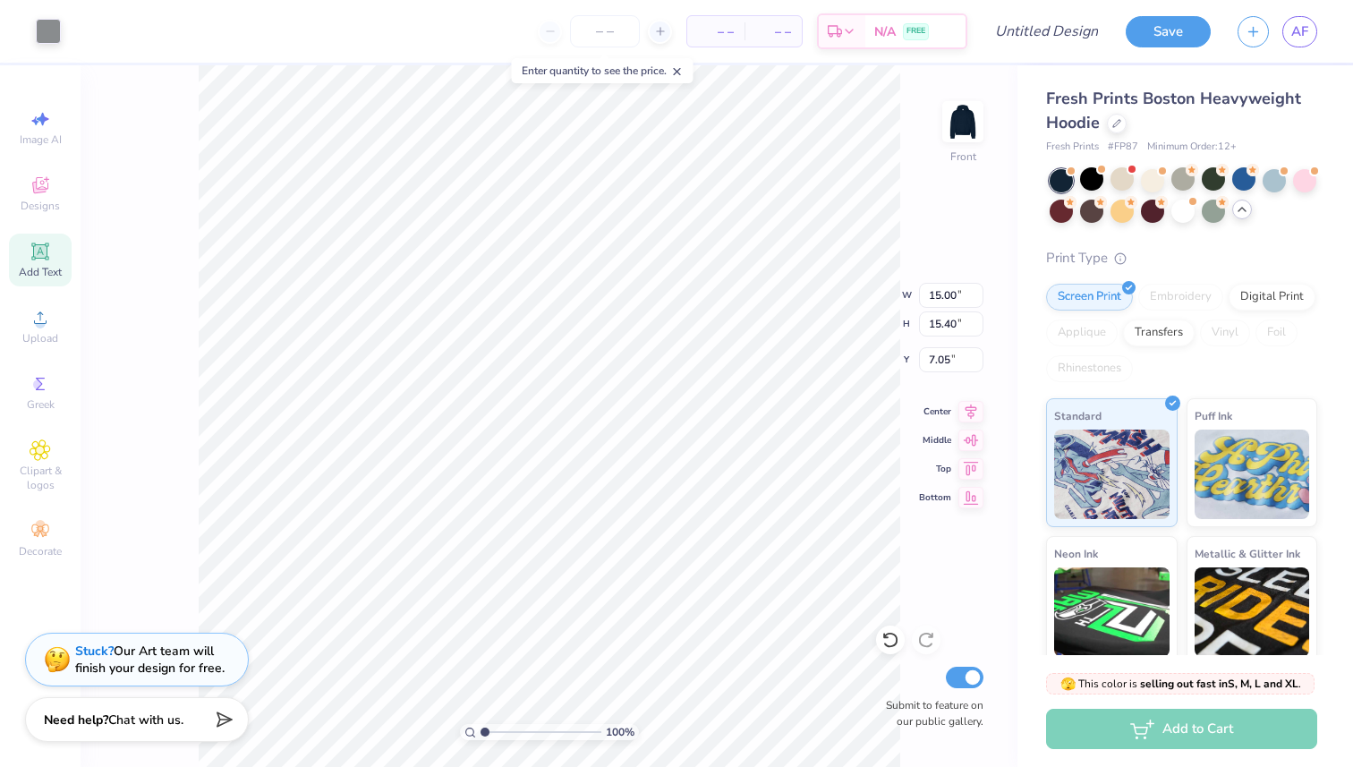
type input "5.64"
type input "5.73"
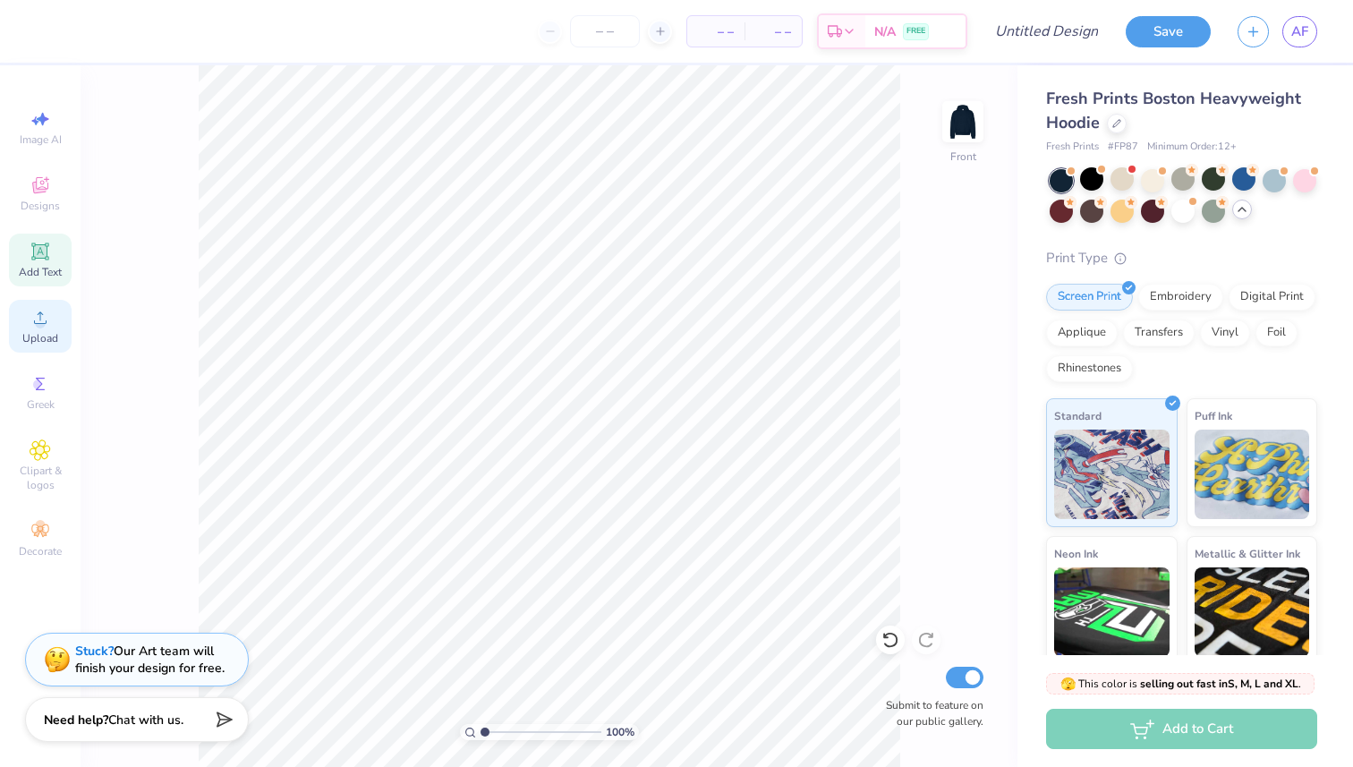
click at [33, 332] on span "Upload" at bounding box center [40, 338] width 36 height 14
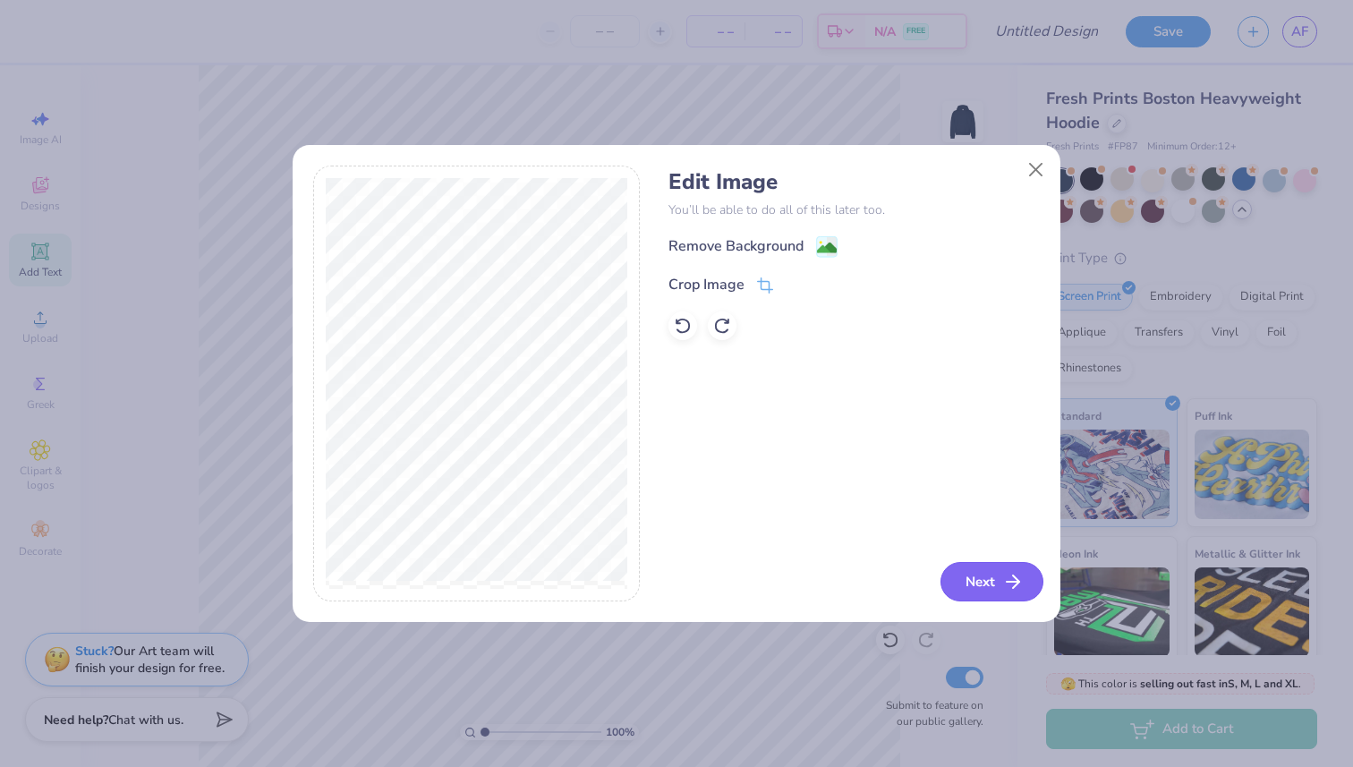
click at [1011, 593] on button "Next" at bounding box center [992, 581] width 103 height 39
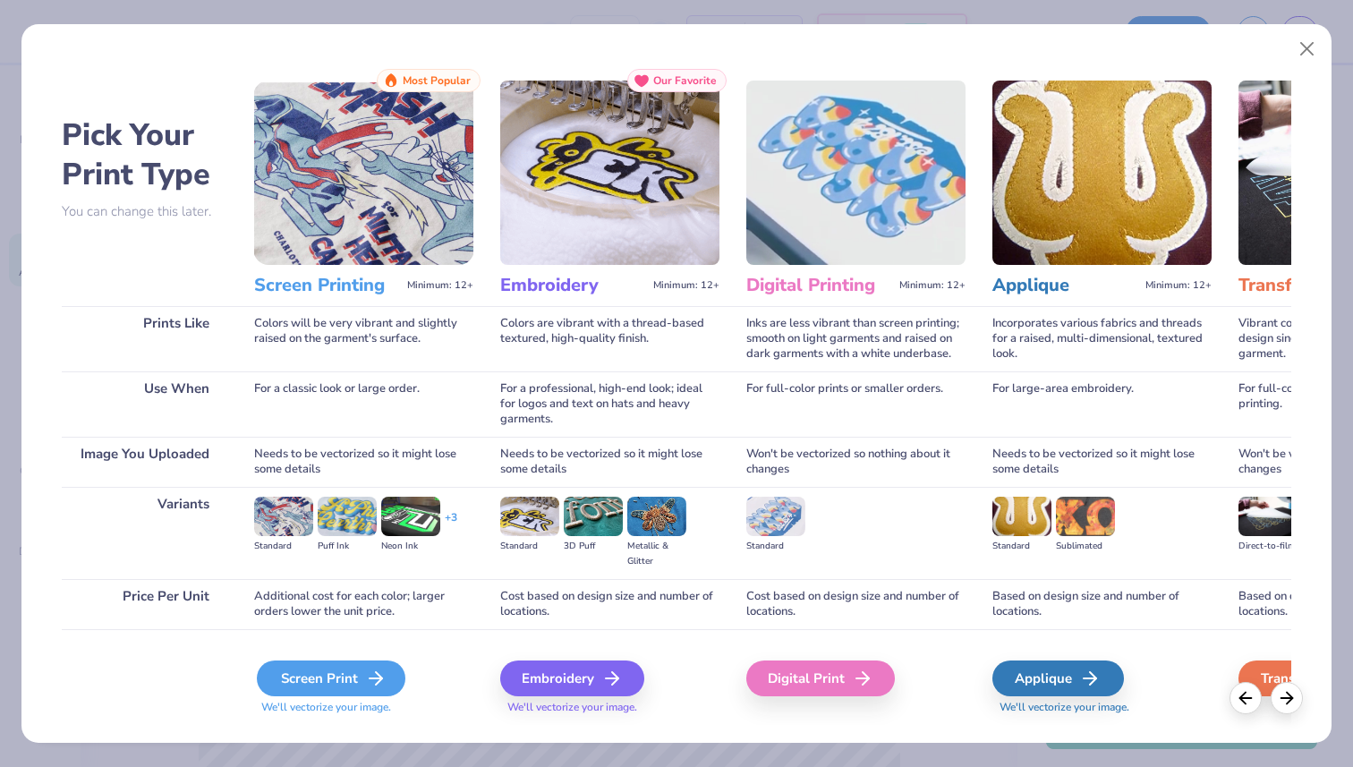
click at [333, 669] on div "Screen Print" at bounding box center [331, 678] width 149 height 36
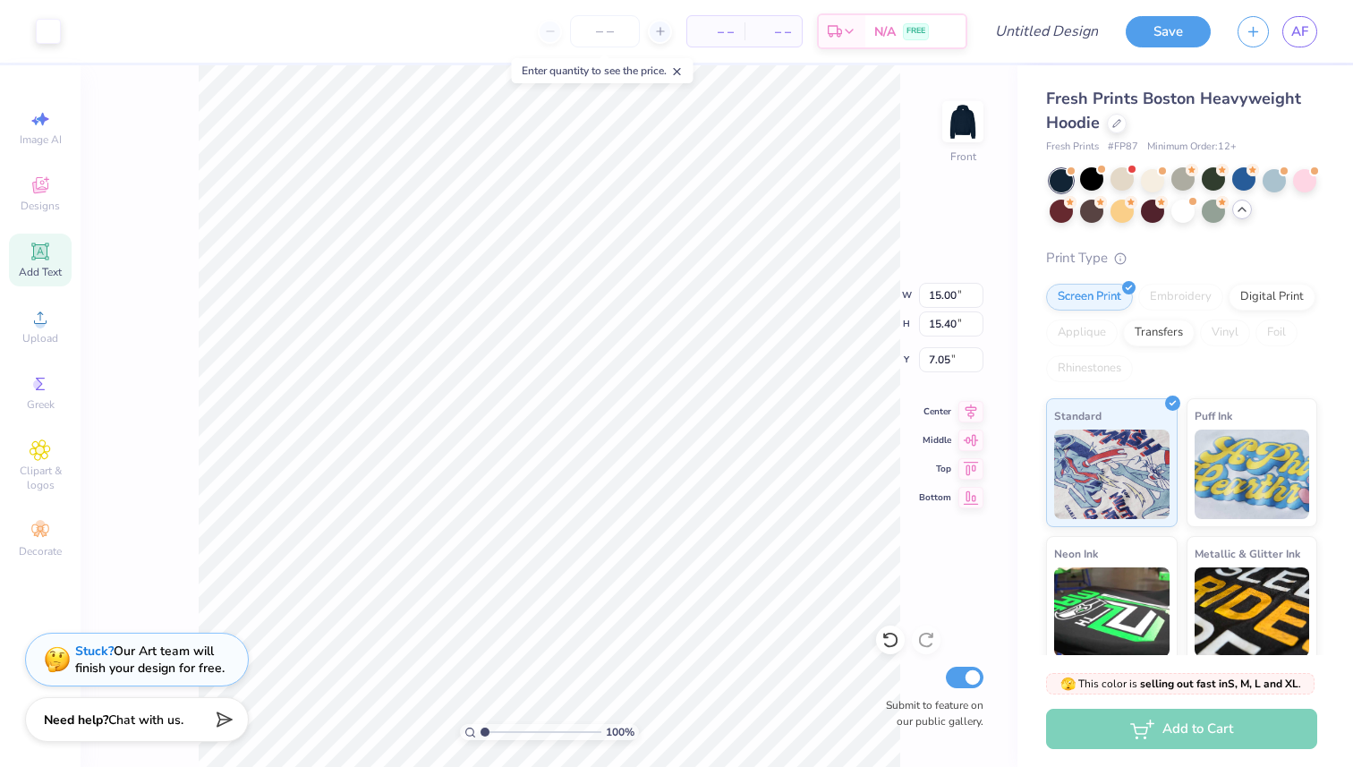
type input "6.45"
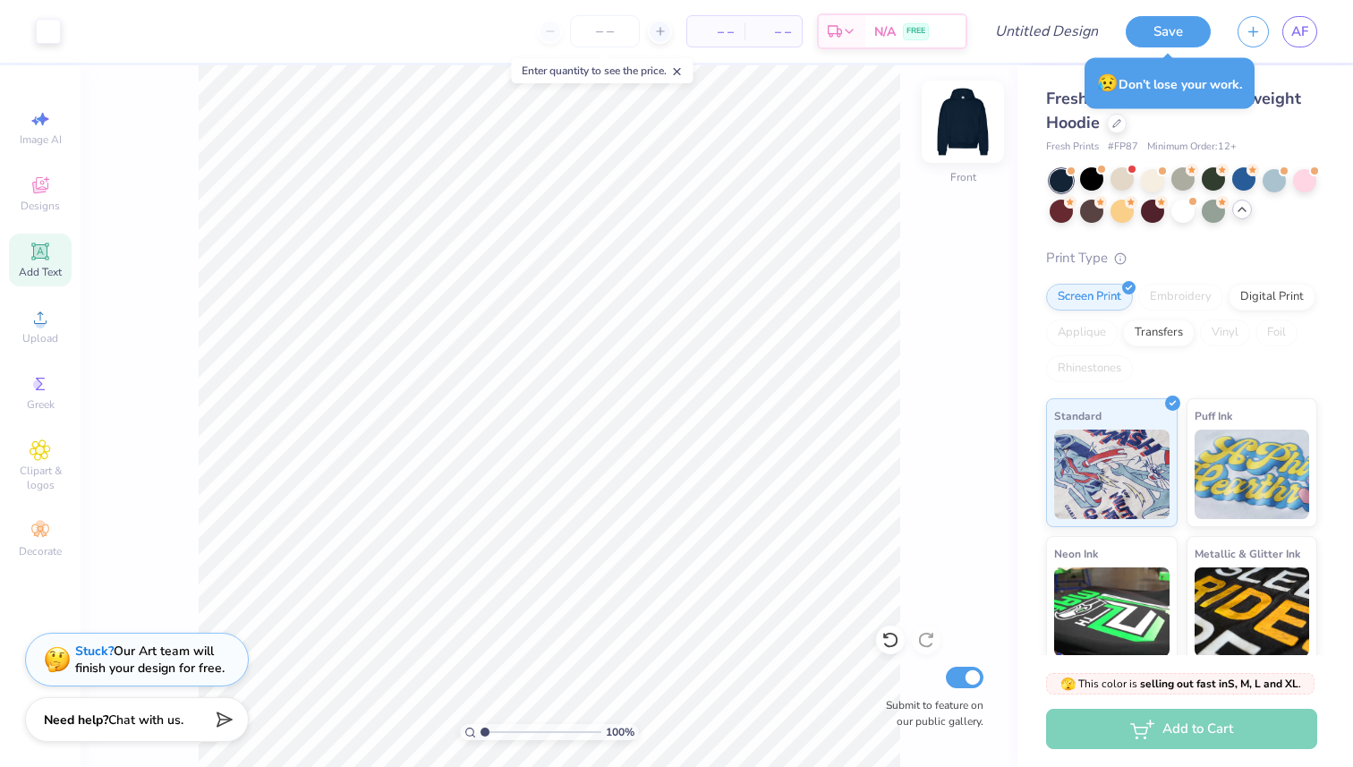
click at [961, 135] on img at bounding box center [963, 122] width 72 height 72
click at [961, 135] on img at bounding box center [963, 122] width 36 height 36
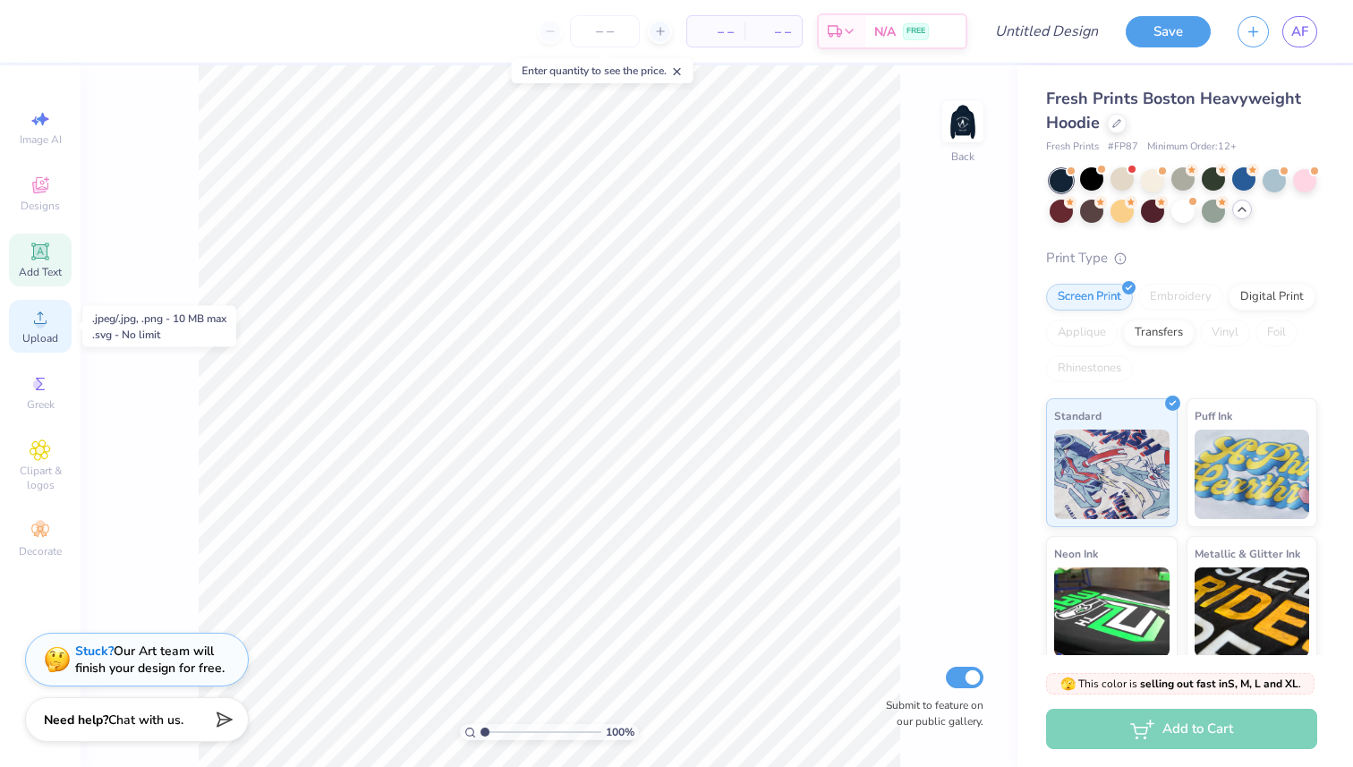
click at [49, 331] on span "Upload" at bounding box center [40, 338] width 36 height 14
click at [969, 133] on img at bounding box center [963, 122] width 72 height 72
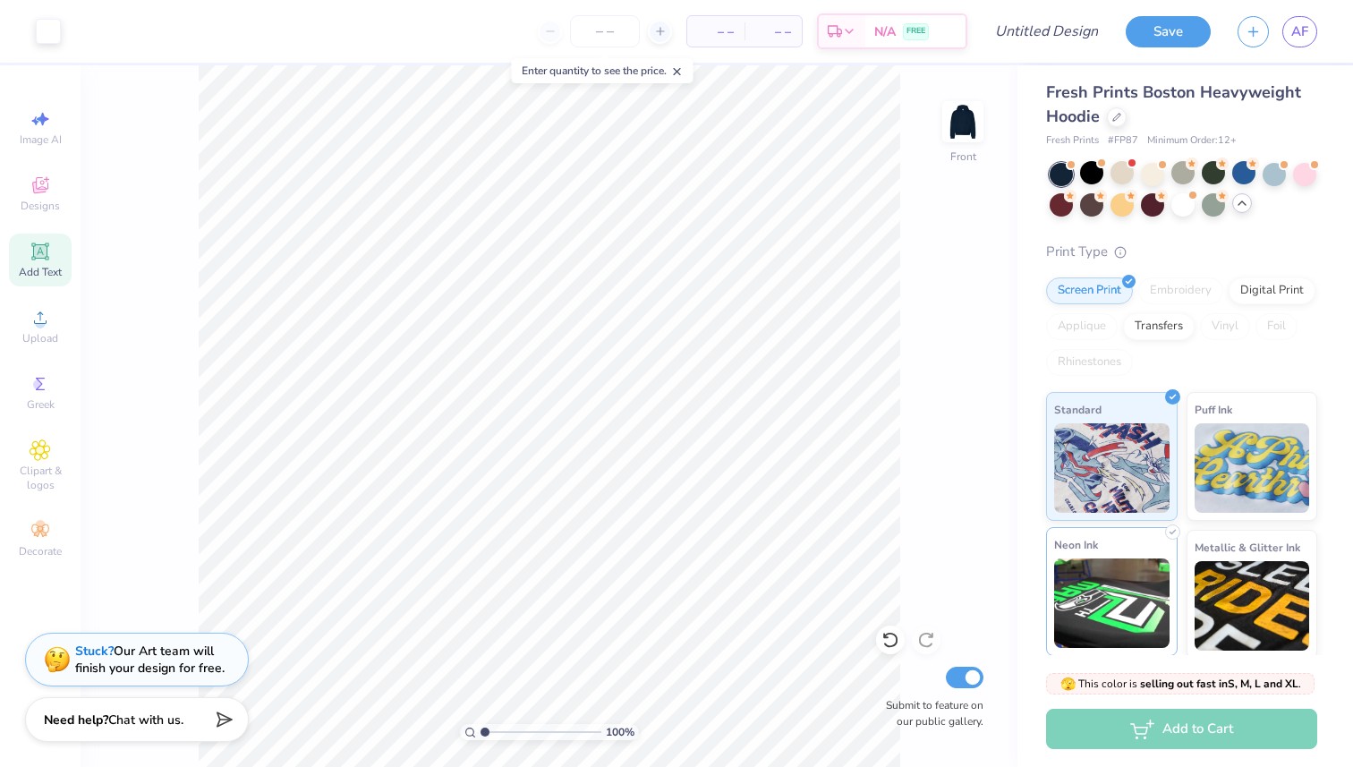
scroll to position [0, 0]
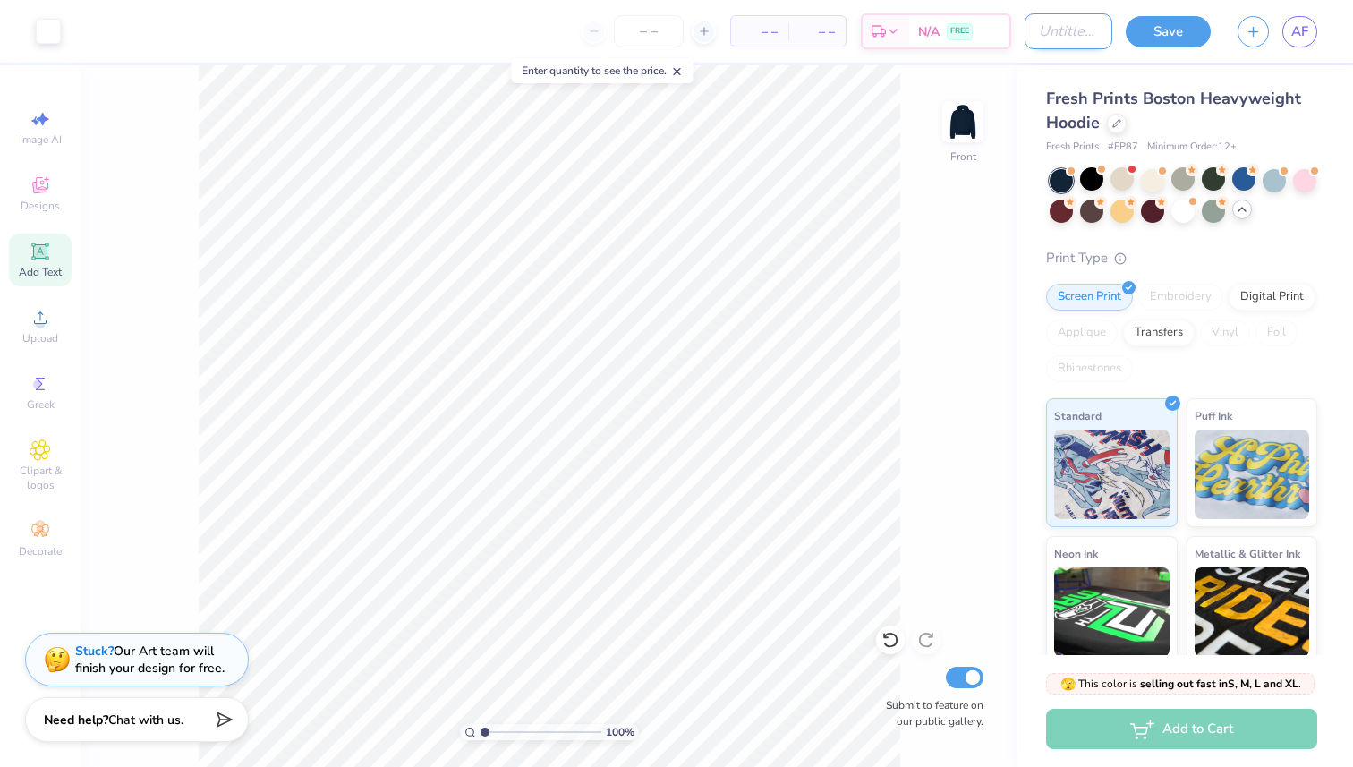
click at [1048, 34] on input "Design Title" at bounding box center [1069, 31] width 88 height 36
type input "Jump Club"
click at [941, 132] on div at bounding box center [963, 122] width 82 height 82
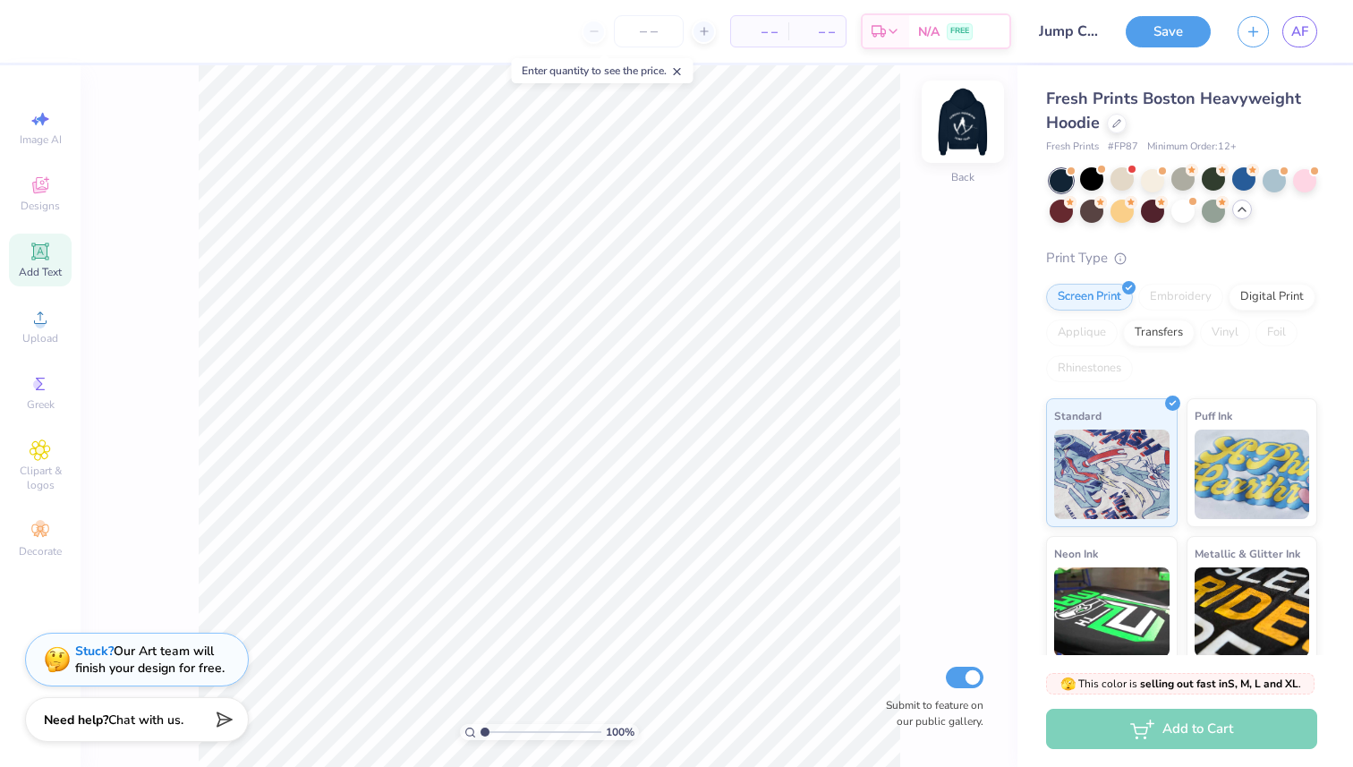
click at [946, 130] on img at bounding box center [963, 122] width 72 height 72
click at [946, 130] on img at bounding box center [963, 122] width 36 height 36
click at [37, 260] on icon at bounding box center [40, 251] width 21 height 21
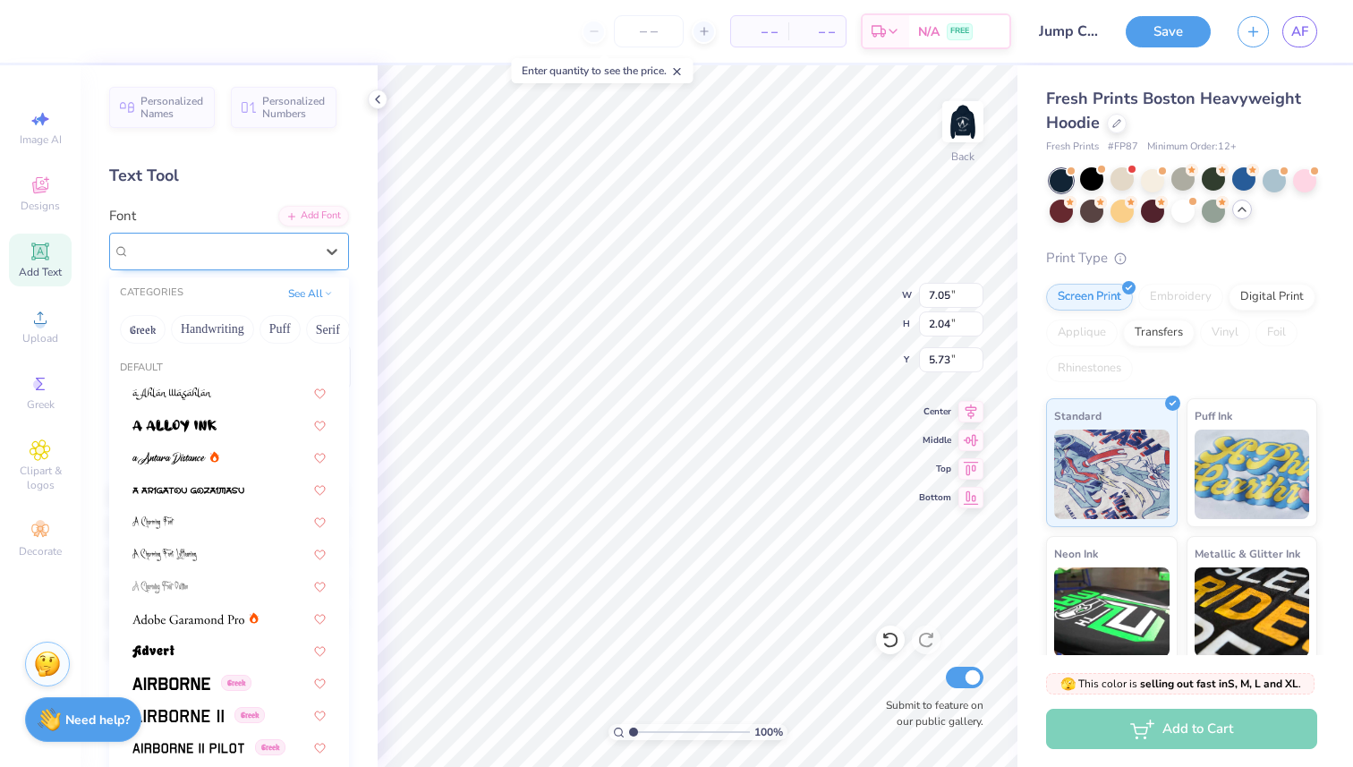
click at [275, 254] on div "Super Dream" at bounding box center [222, 251] width 188 height 28
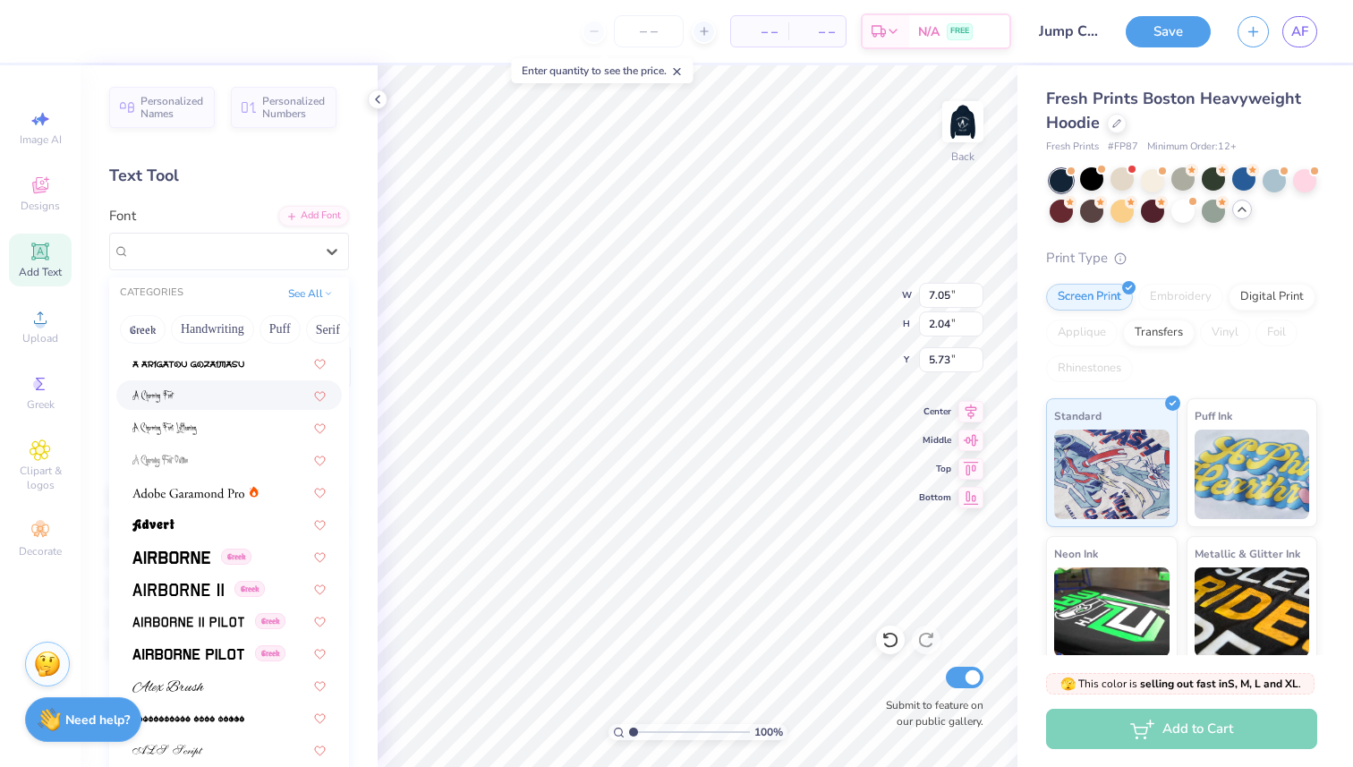
scroll to position [137, 0]
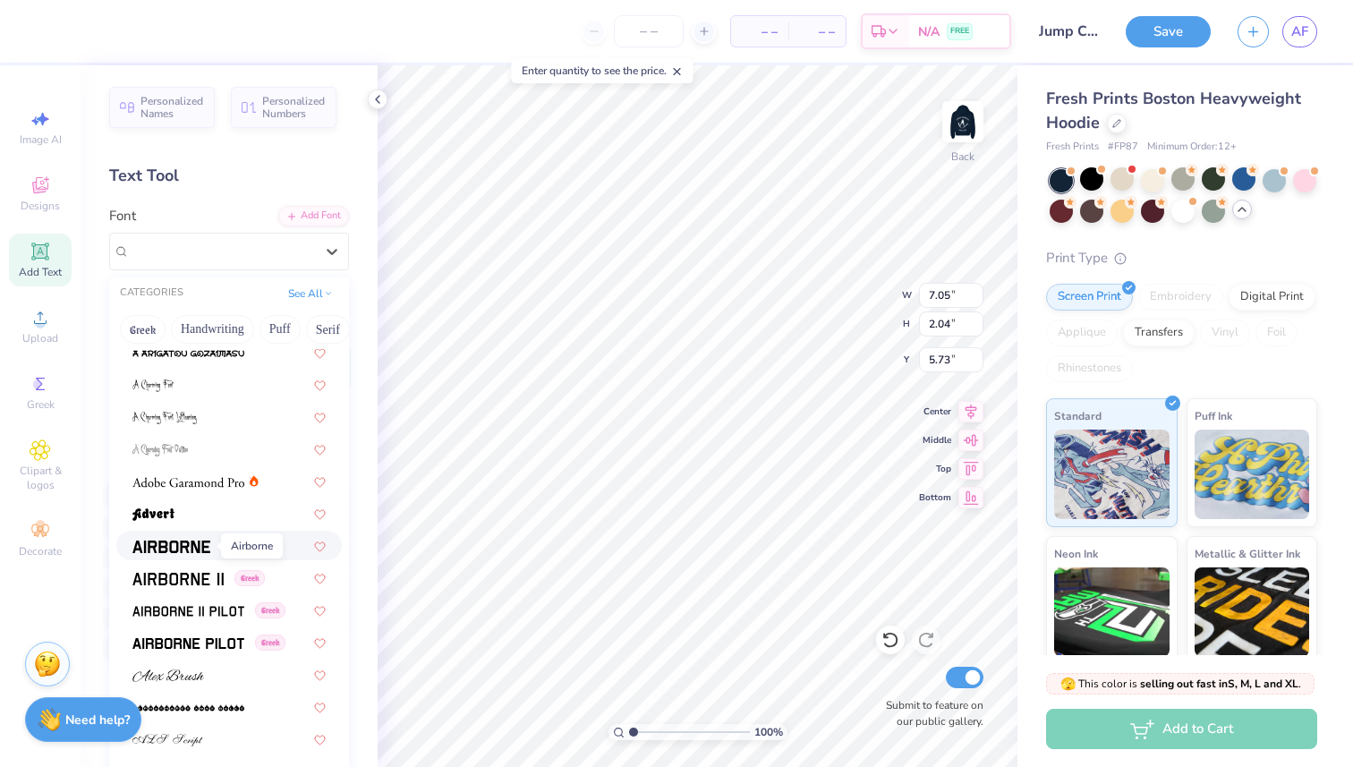
click at [178, 549] on img at bounding box center [171, 547] width 78 height 13
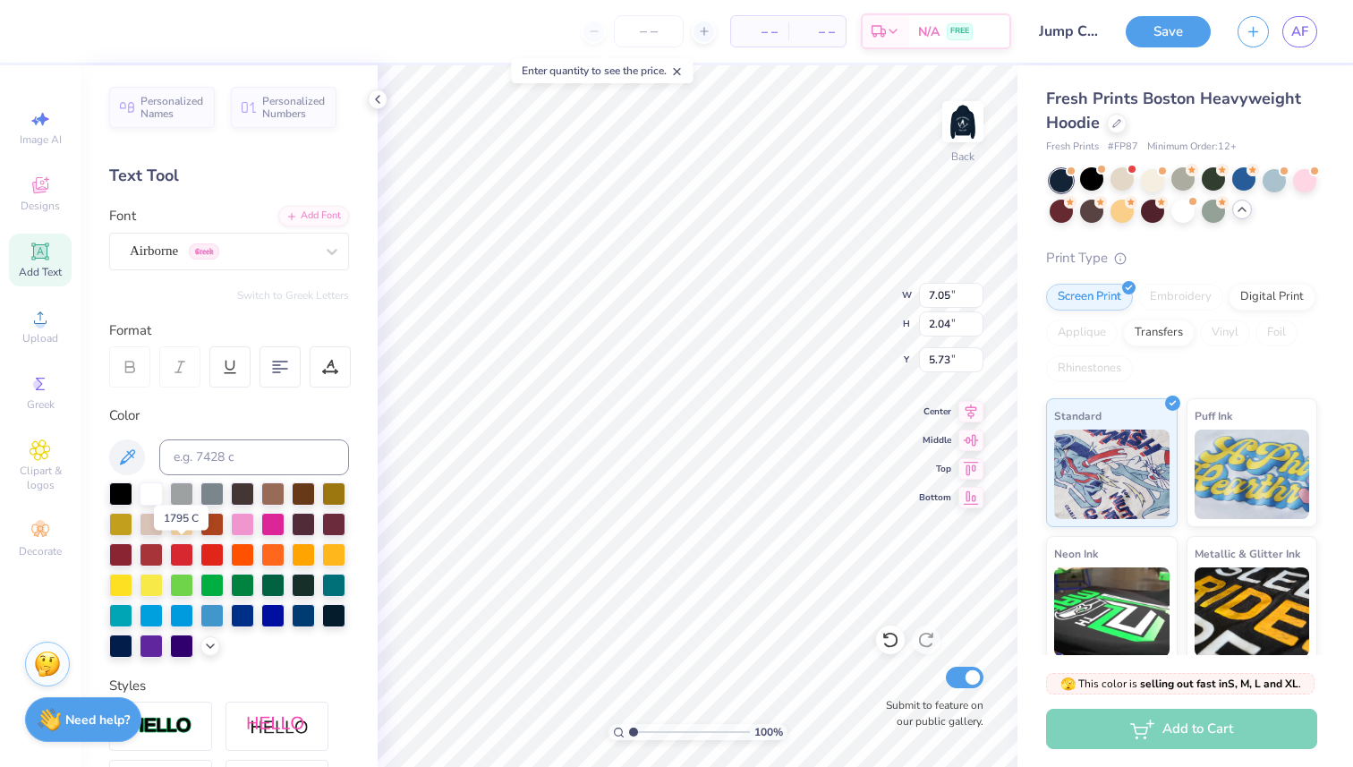
type input "6.75"
type input "2.13"
type input "5.68"
type input "4.31"
type input "1.36"
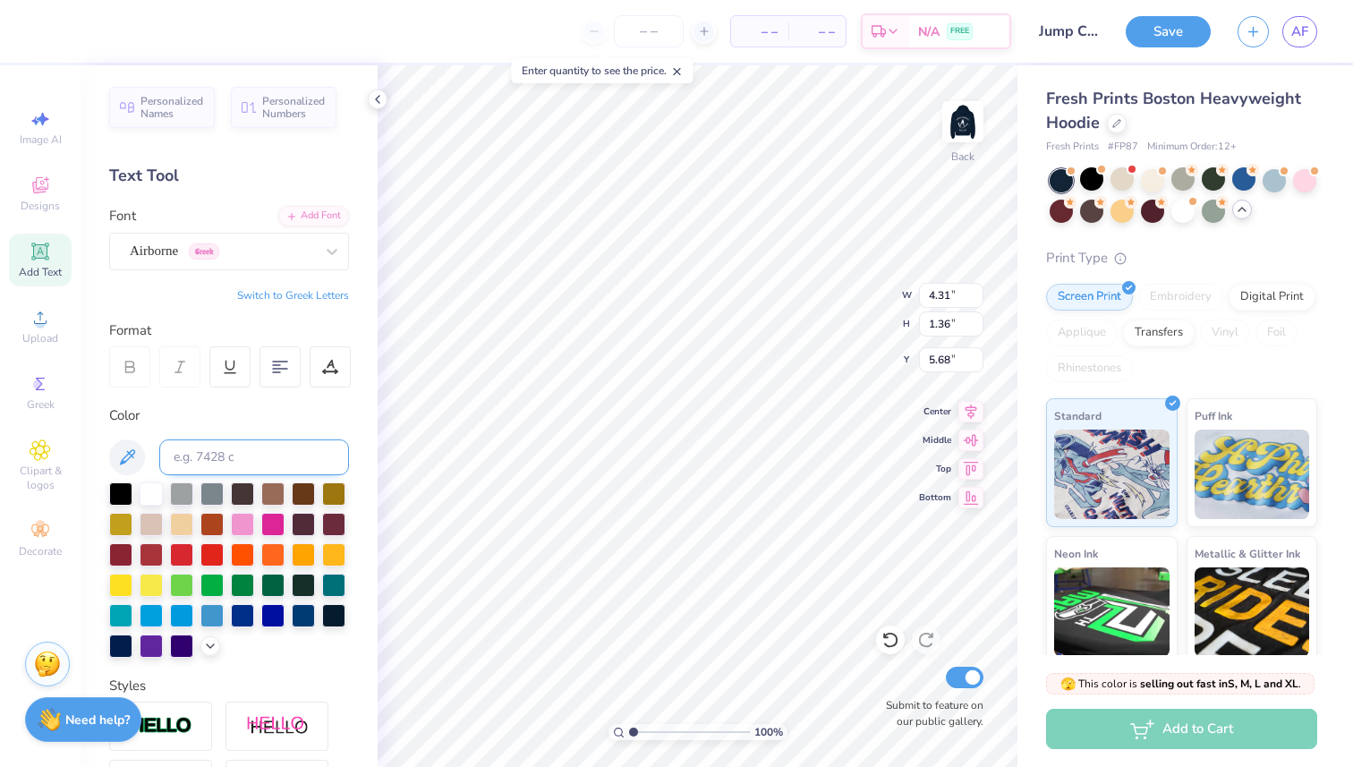
type input "3.00"
type textarea "Michigan Waterski"
click at [241, 248] on div "Airborne Greek" at bounding box center [222, 251] width 188 height 28
click at [268, 250] on div "Airborne Greek" at bounding box center [222, 251] width 188 height 28
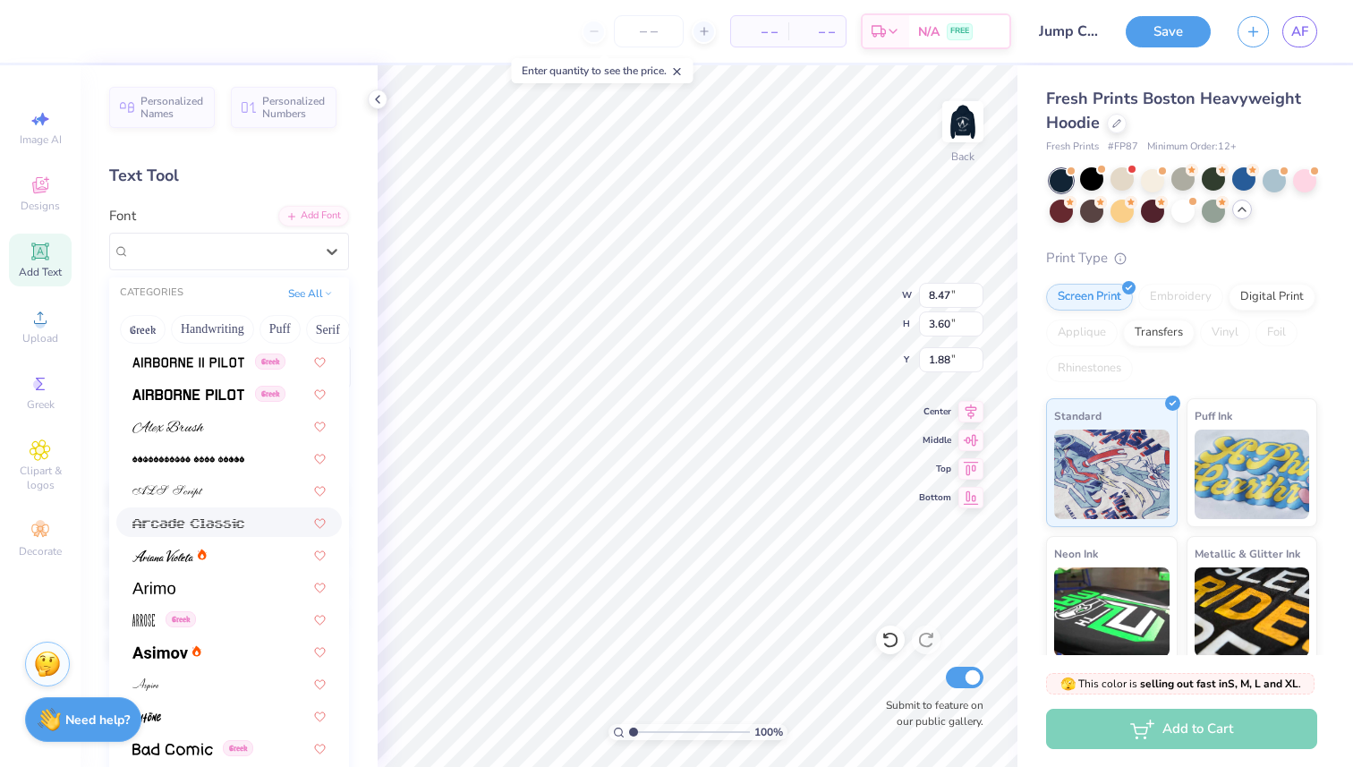
scroll to position [388, 0]
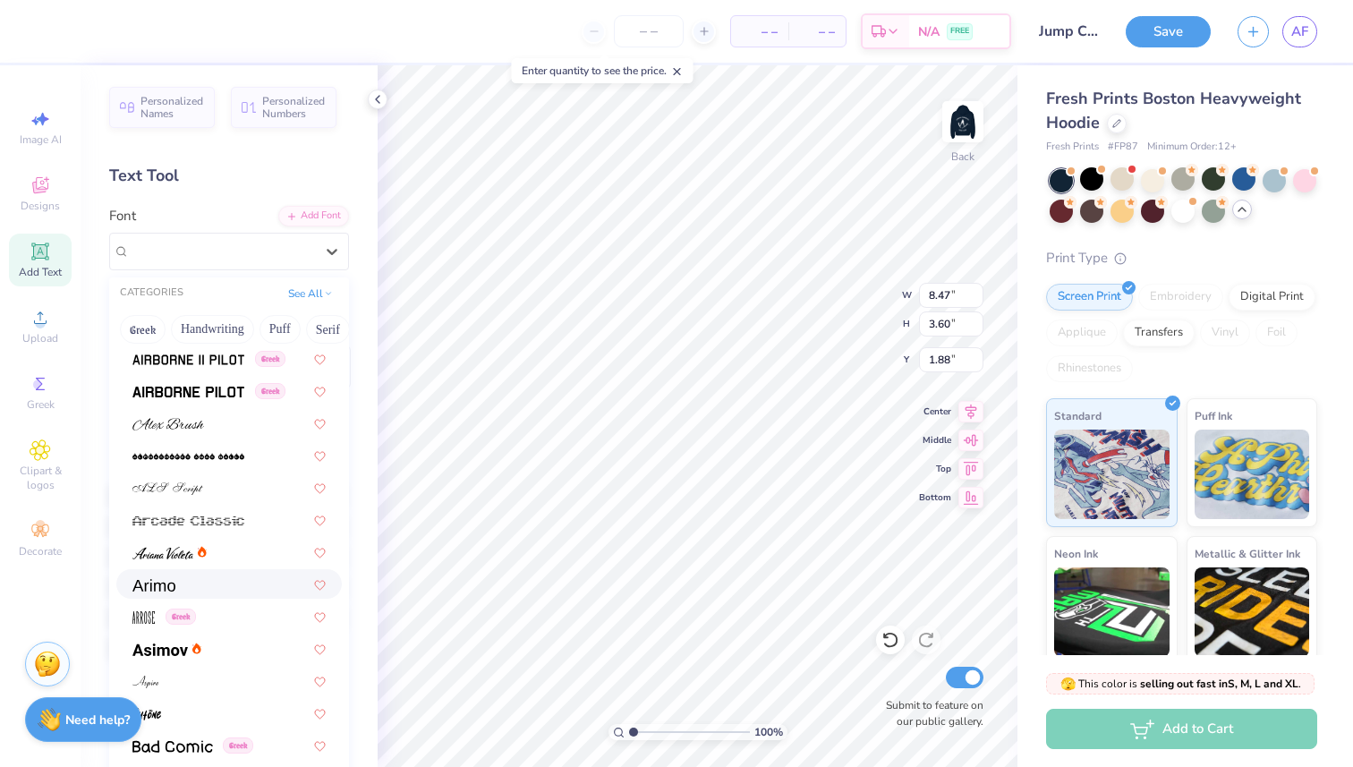
click at [197, 579] on div at bounding box center [228, 584] width 193 height 19
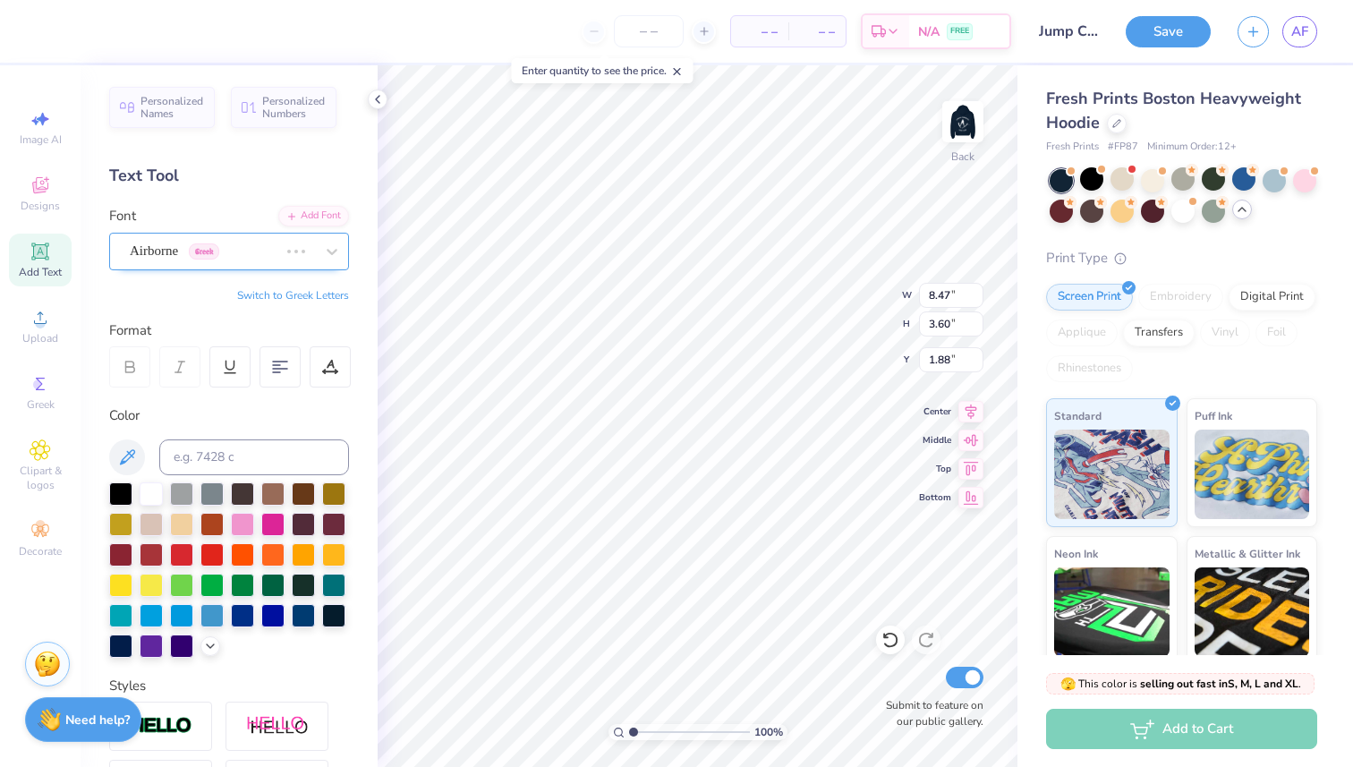
click at [305, 252] on div at bounding box center [296, 252] width 32 height 18
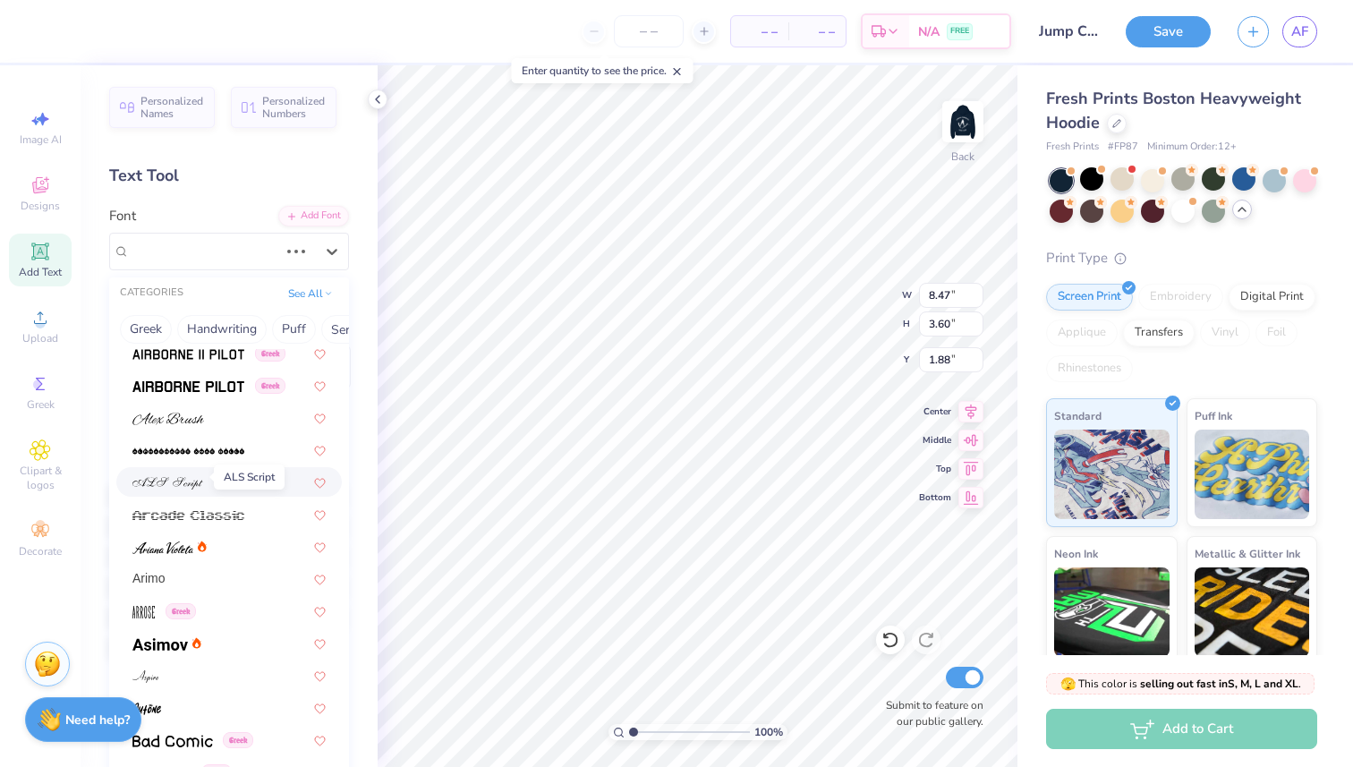
scroll to position [406, 0]
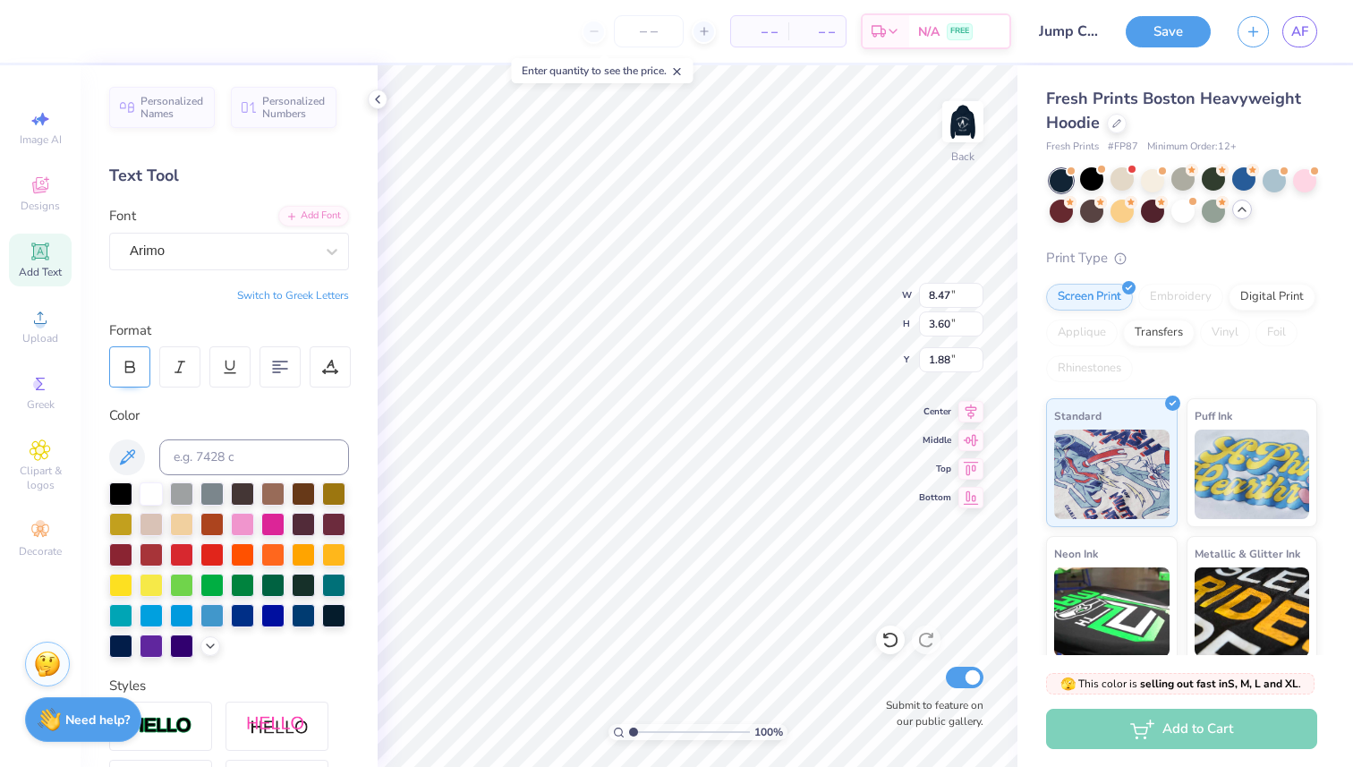
click at [141, 371] on div at bounding box center [129, 366] width 41 height 41
type input "3.72"
type input "1.68"
type input "4.06"
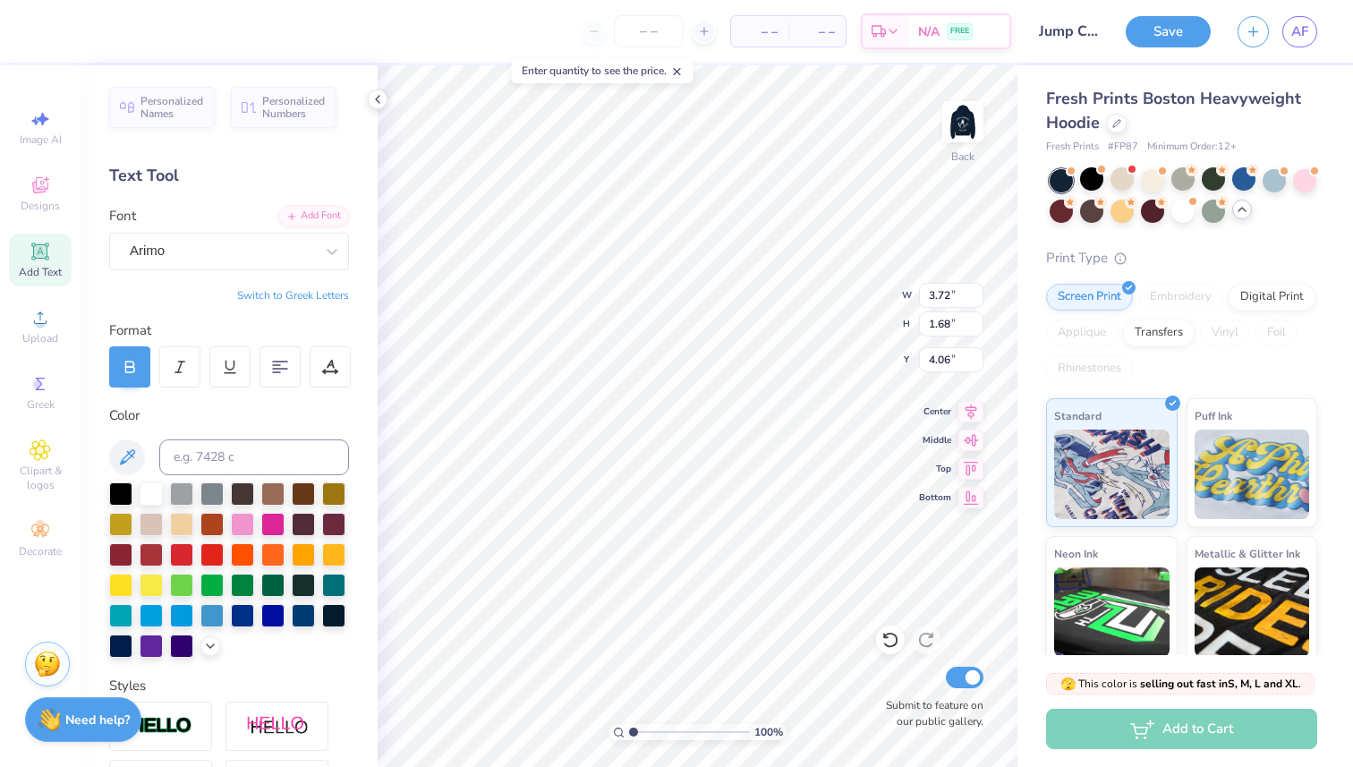
type textarea "Ski Blue"
click at [993, 110] on img at bounding box center [963, 122] width 72 height 72
click at [962, 147] on img at bounding box center [963, 122] width 72 height 72
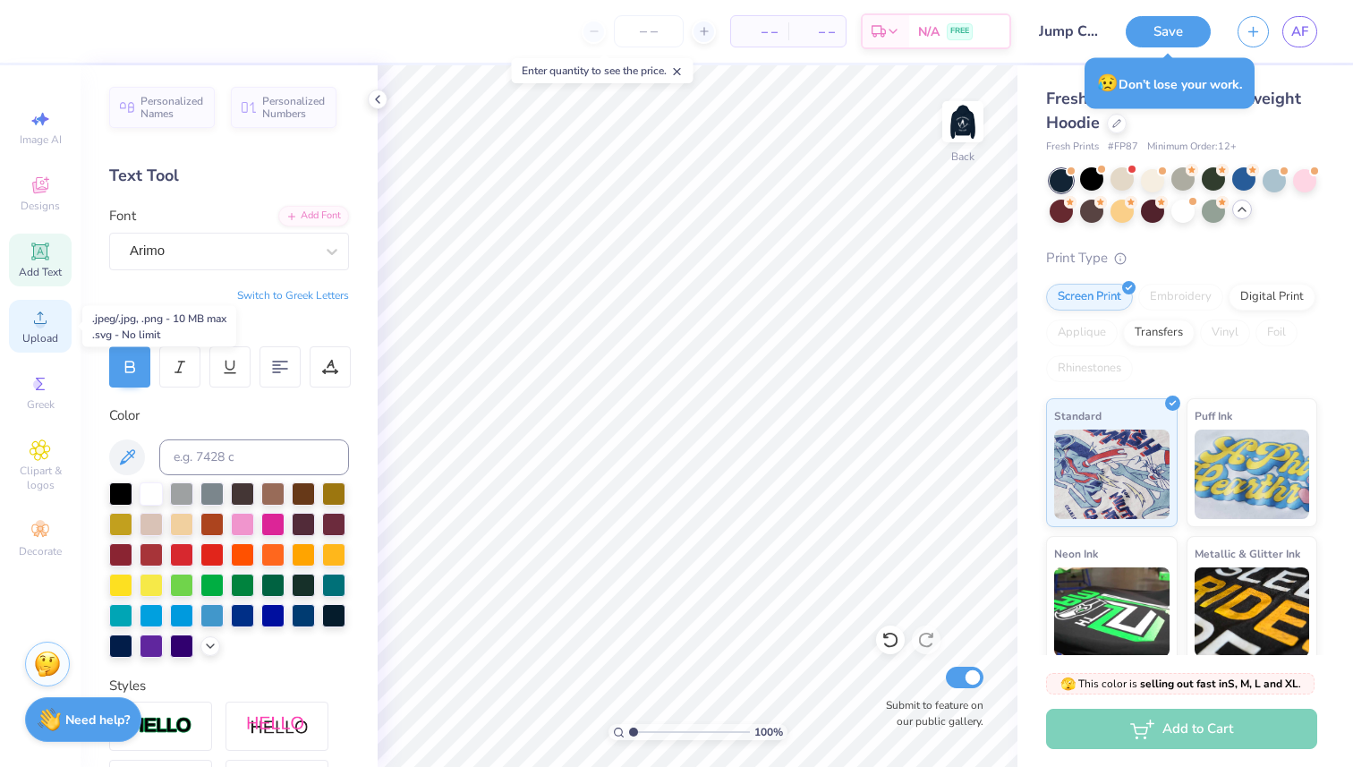
click at [32, 313] on icon at bounding box center [40, 317] width 21 height 21
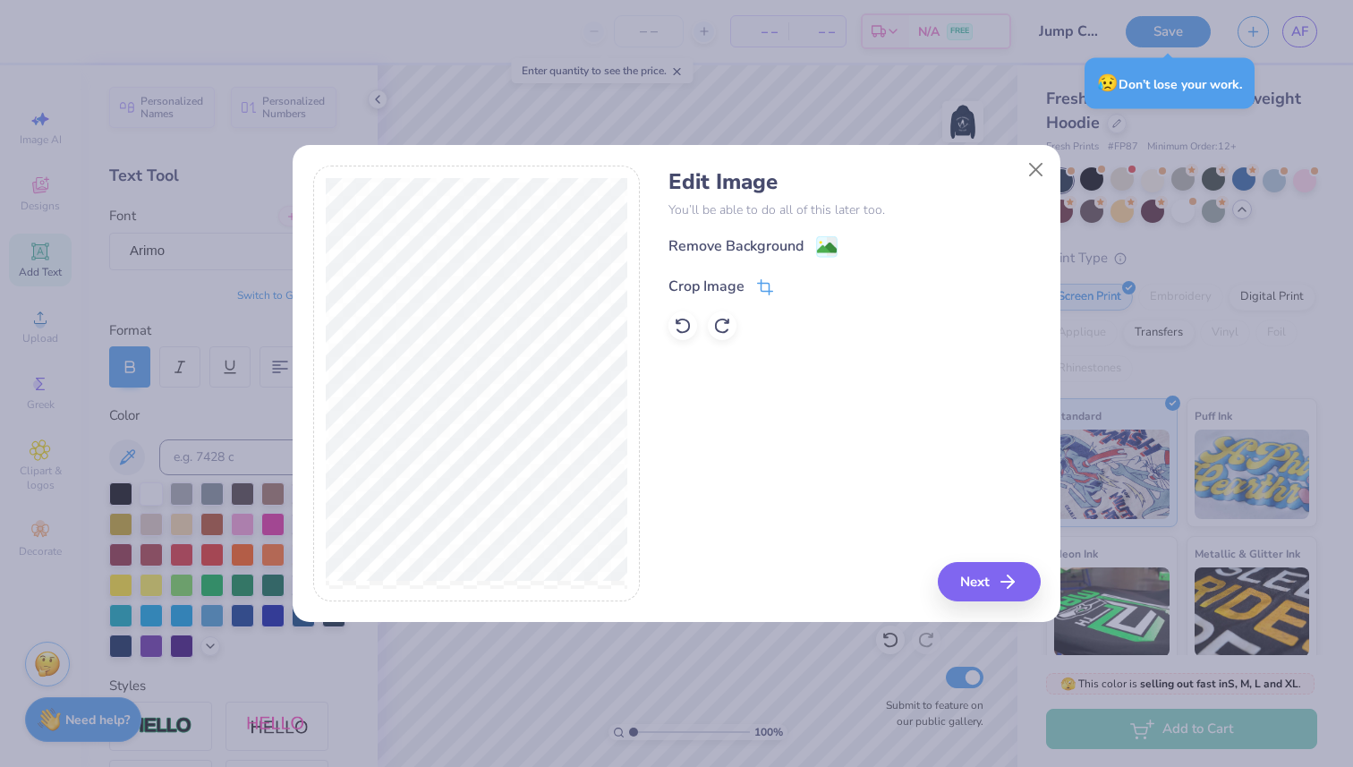
click at [716, 279] on div "Crop Image" at bounding box center [707, 286] width 76 height 21
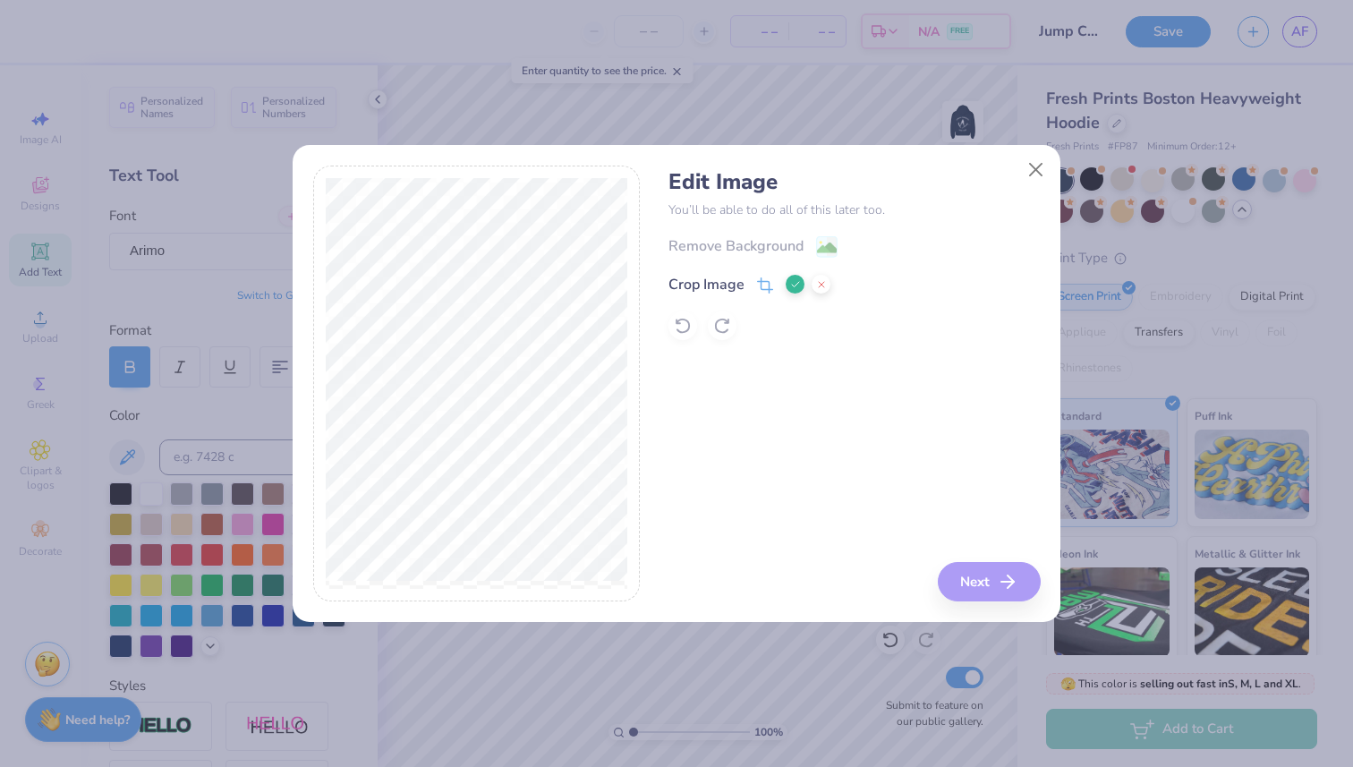
click at [1003, 598] on div "Edit Image You’ll be able to do all of this later too. Remove Background Crop I…" at bounding box center [854, 384] width 371 height 437
click at [990, 584] on div "Edit Image You’ll be able to do all of this later too. Remove Background Crop I…" at bounding box center [854, 384] width 371 height 437
click at [791, 283] on icon at bounding box center [795, 284] width 11 height 11
click at [982, 600] on button "Next" at bounding box center [992, 581] width 103 height 39
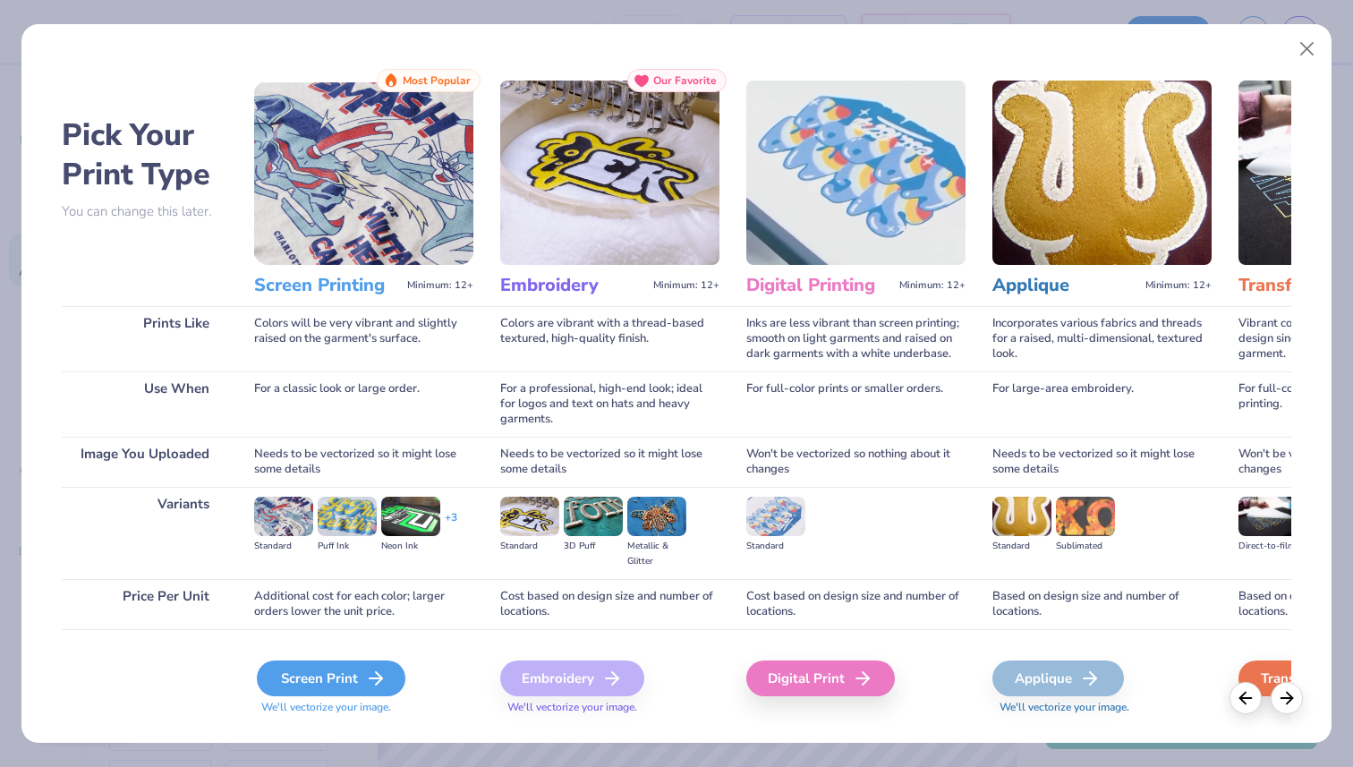
click at [345, 684] on div "Screen Print" at bounding box center [331, 678] width 149 height 36
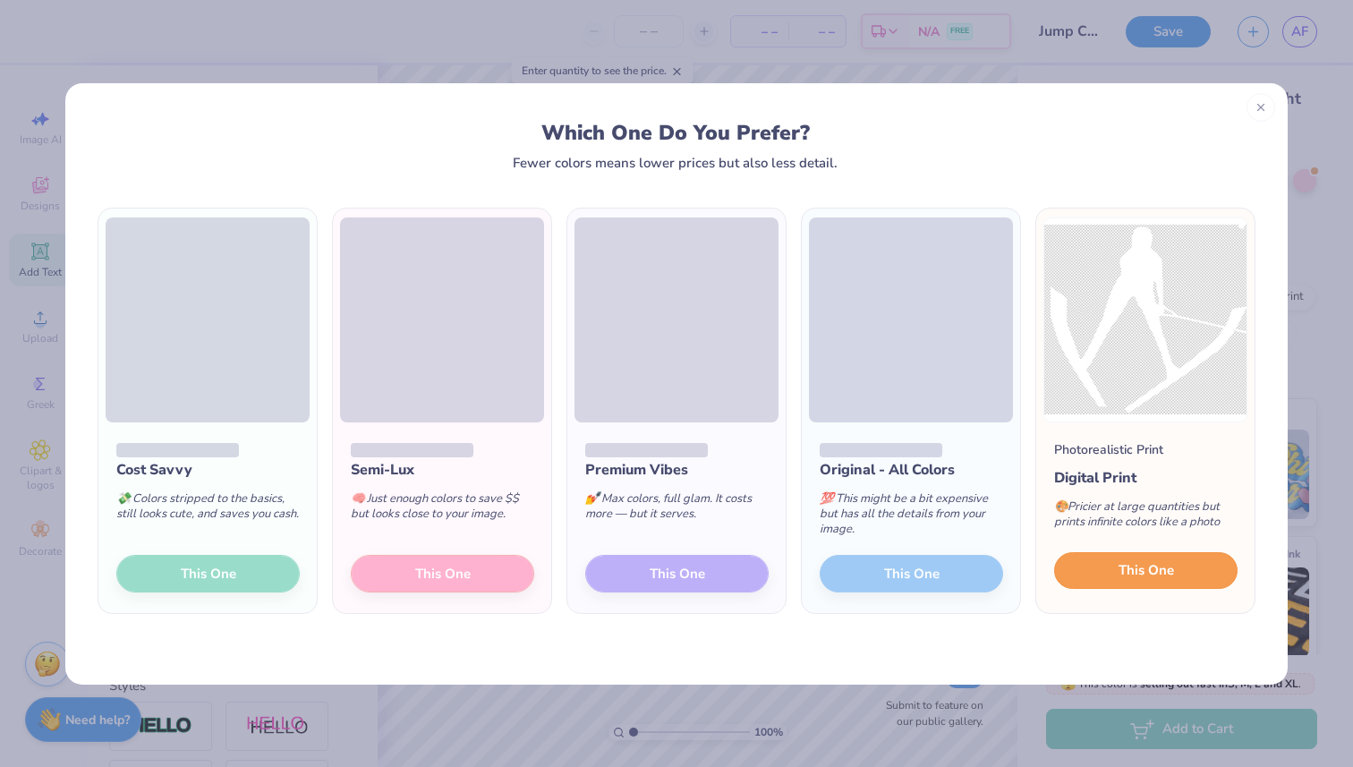
click at [1151, 571] on span "This One" at bounding box center [1146, 570] width 55 height 21
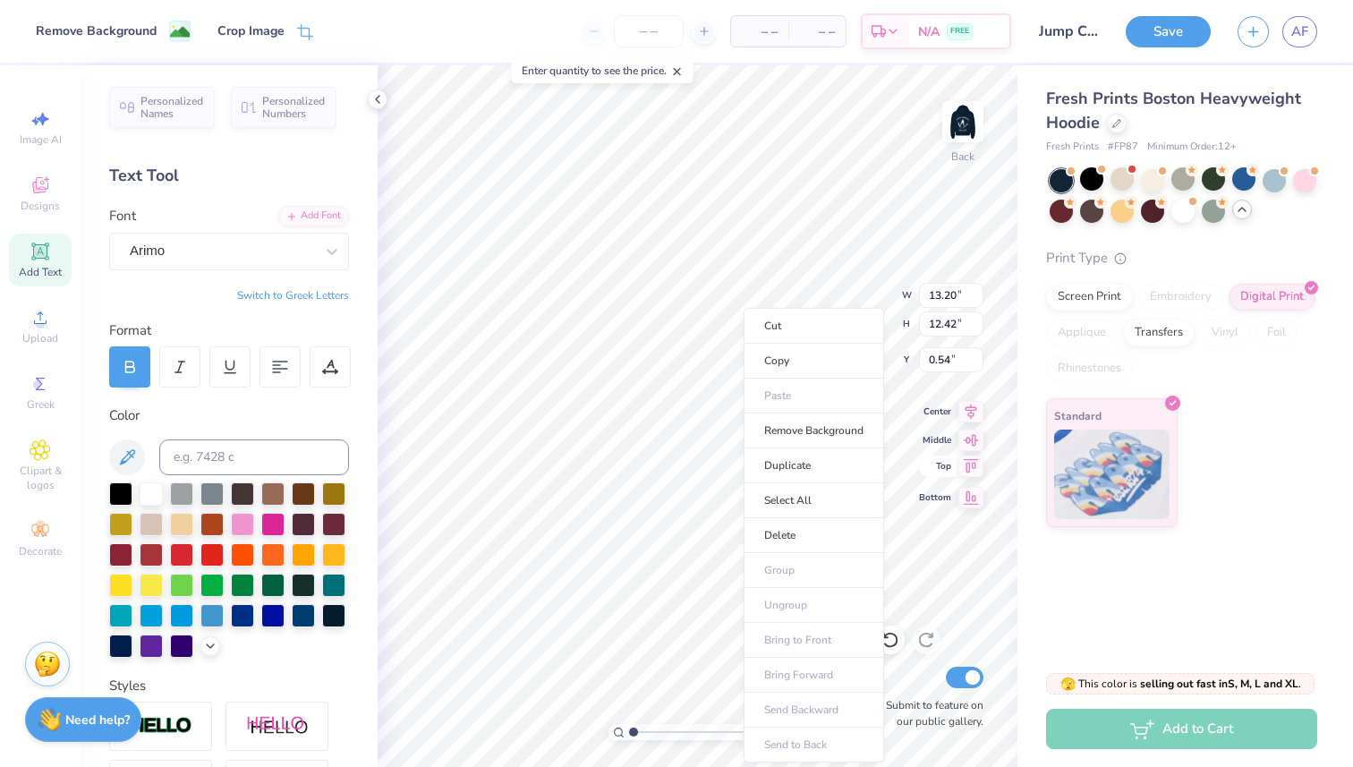
click at [777, 433] on li "Remove Background" at bounding box center [814, 430] width 141 height 35
type input "2.72"
type input "2.61"
type input "4.14"
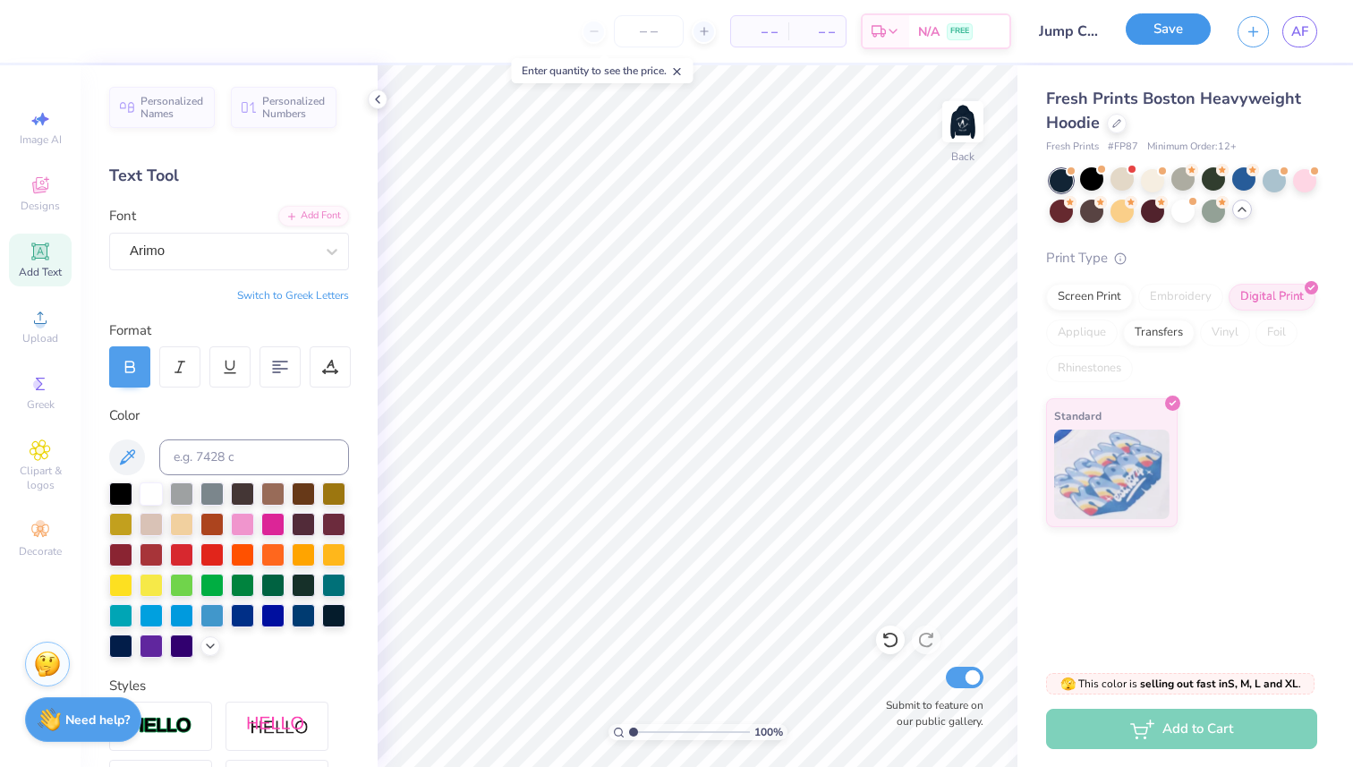
click at [1152, 37] on button "Save" at bounding box center [1168, 28] width 85 height 31
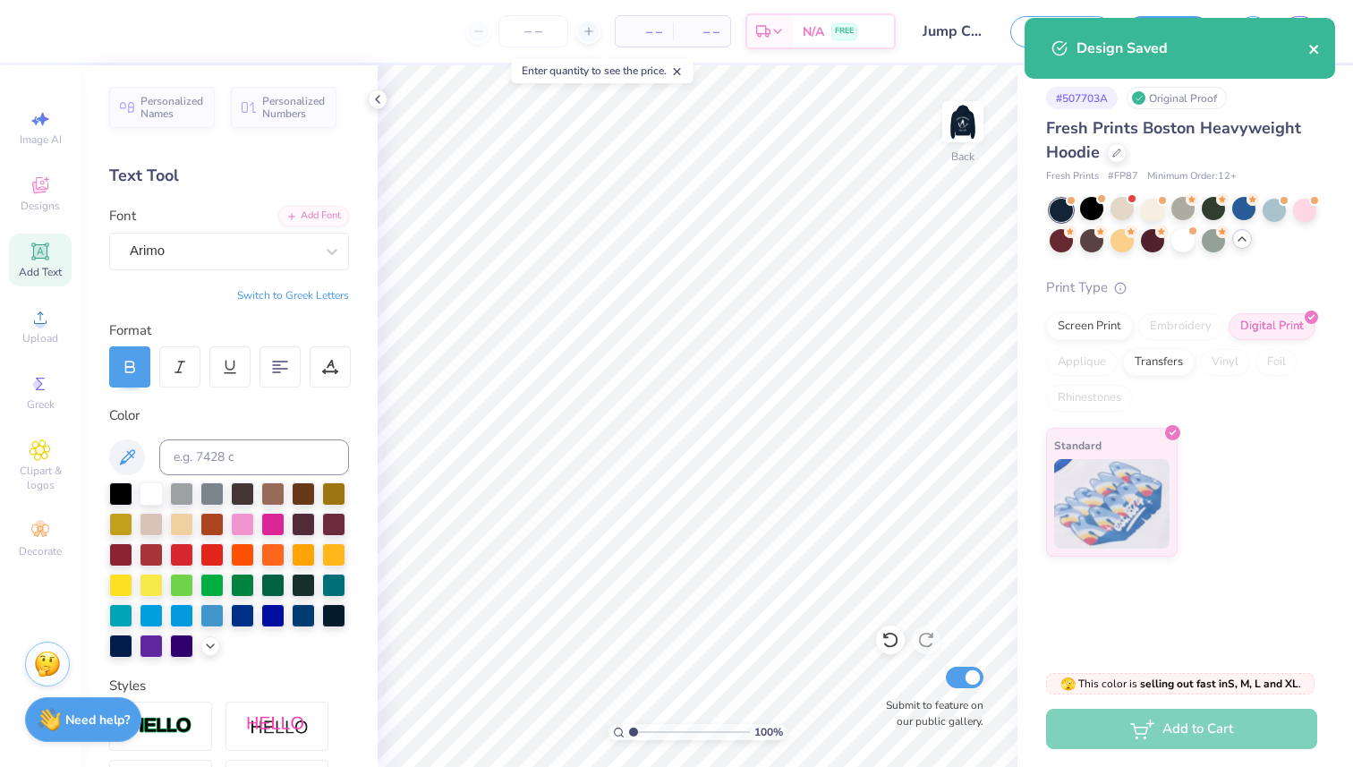
click at [1320, 55] on icon "close" at bounding box center [1314, 49] width 13 height 14
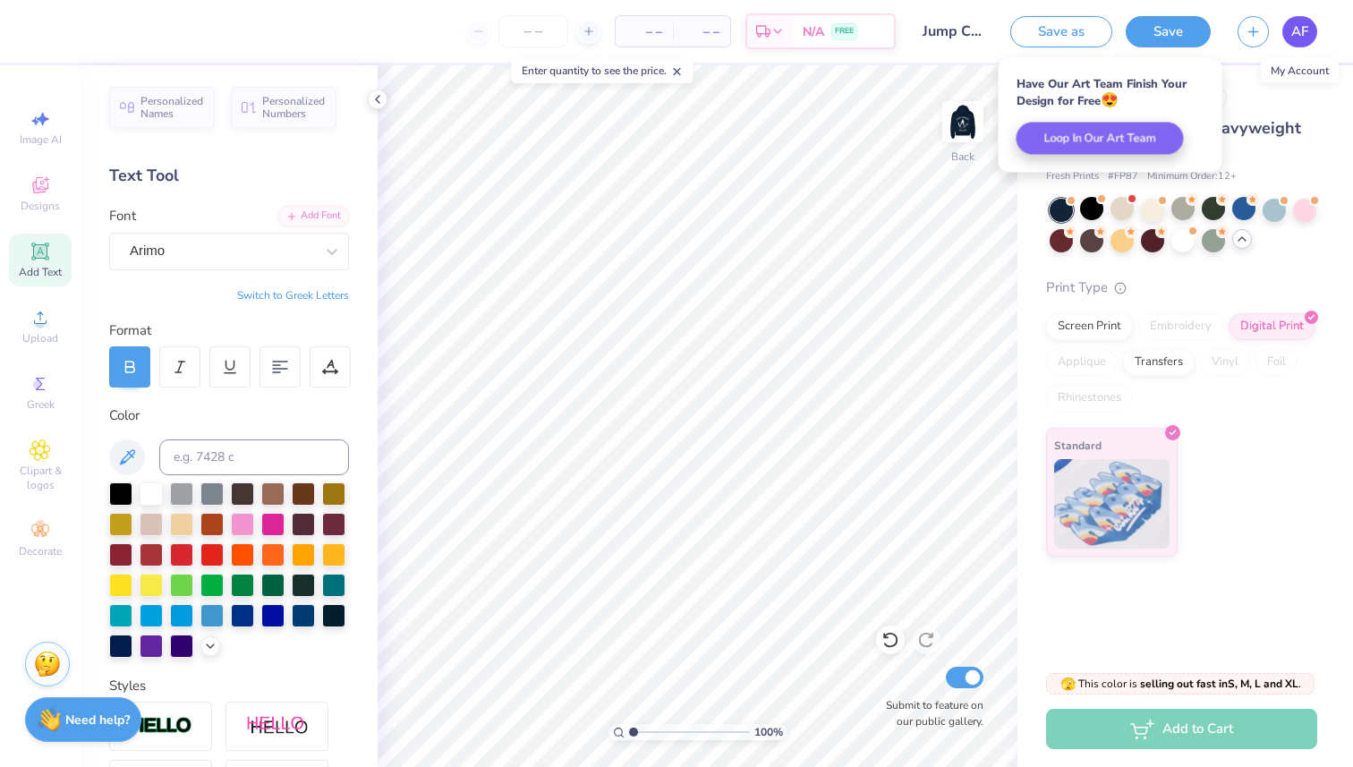
click at [1292, 39] on span "AF" at bounding box center [1299, 31] width 17 height 21
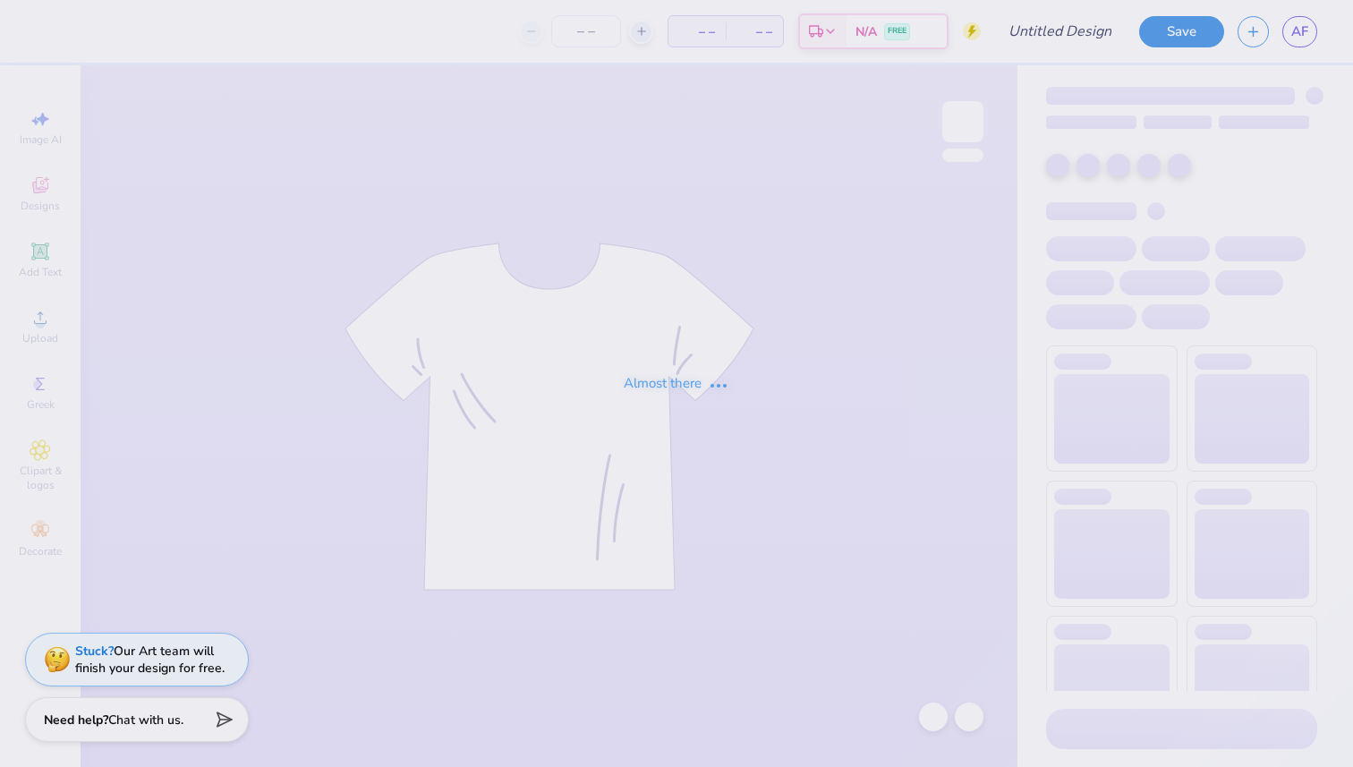
type input "Jump Club"
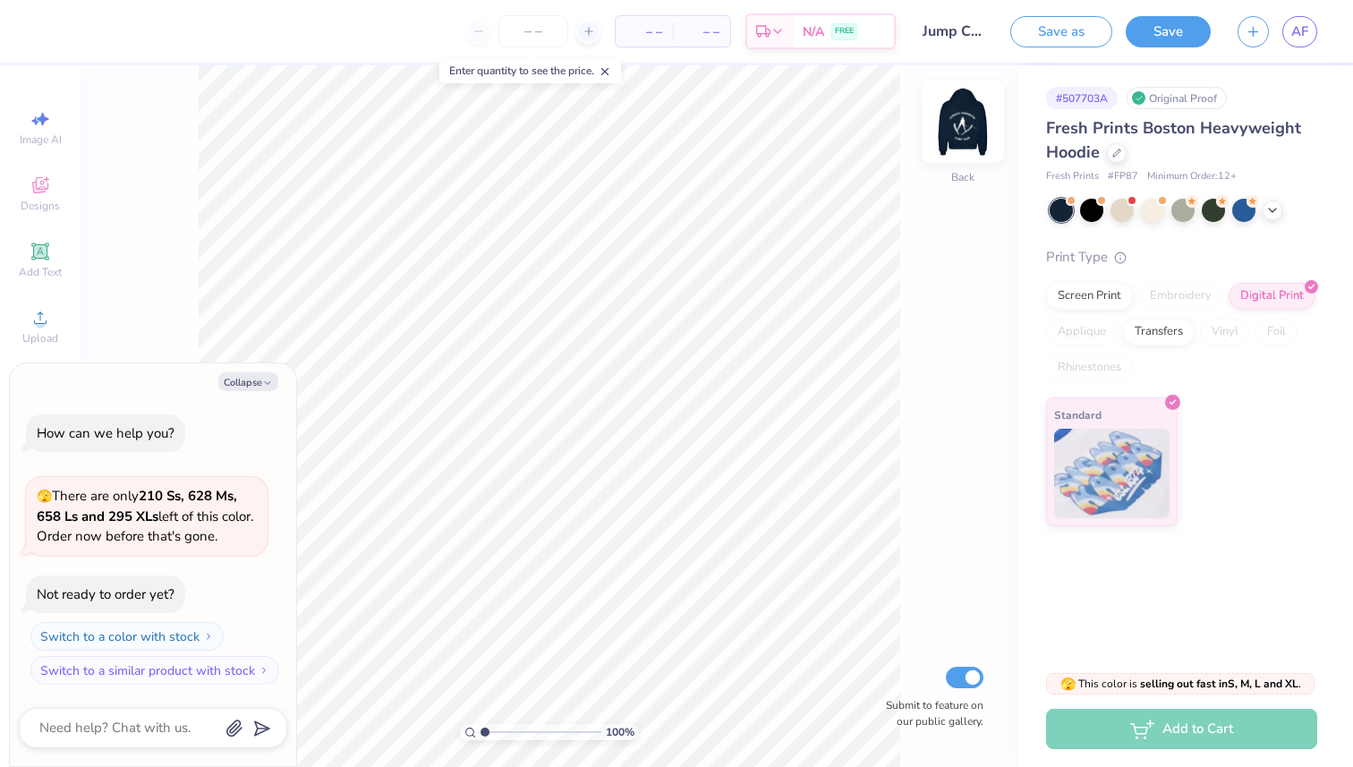
click at [969, 130] on img at bounding box center [963, 122] width 72 height 72
type textarea "x"
click at [1298, 17] on link "AF" at bounding box center [1299, 31] width 35 height 31
